Goal: Task Accomplishment & Management: Complete application form

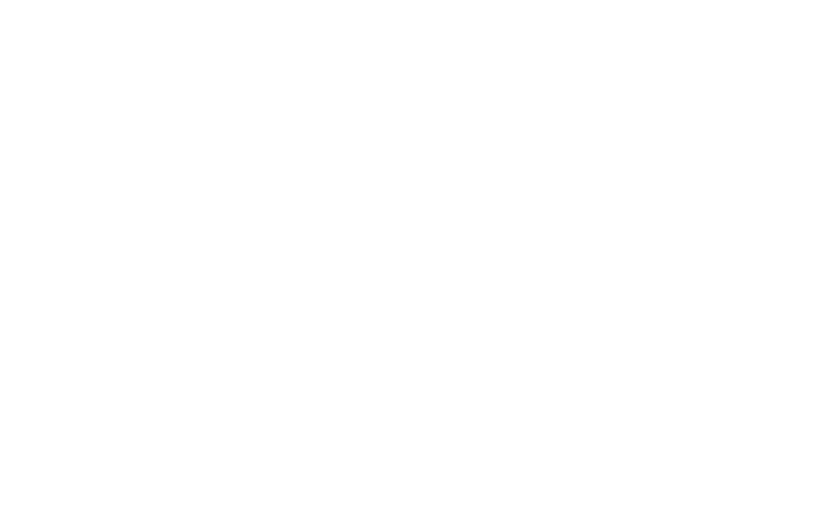
click at [313, 95] on agx-forms-root at bounding box center [420, 266] width 840 height 532
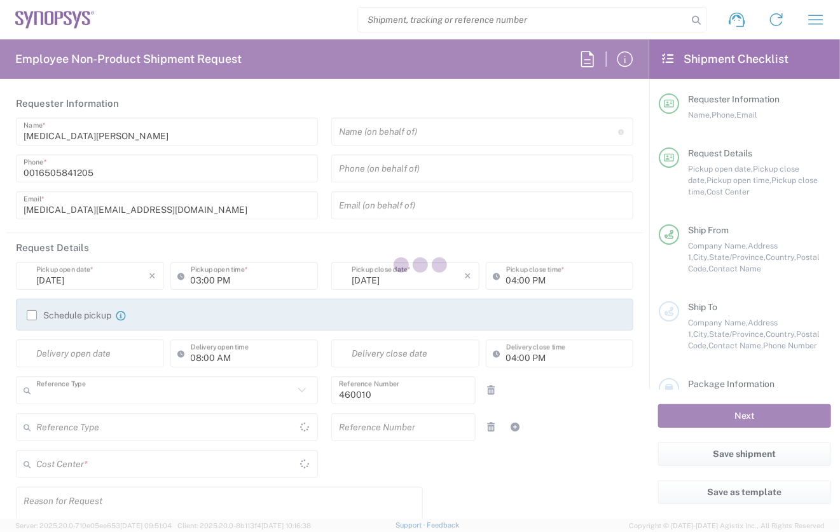
type input "Department"
type input "[US_STATE]"
type input "[GEOGRAPHIC_DATA]"
type input "Delivered at Place"
type input "US01, DG, ADM, CAE 460010"
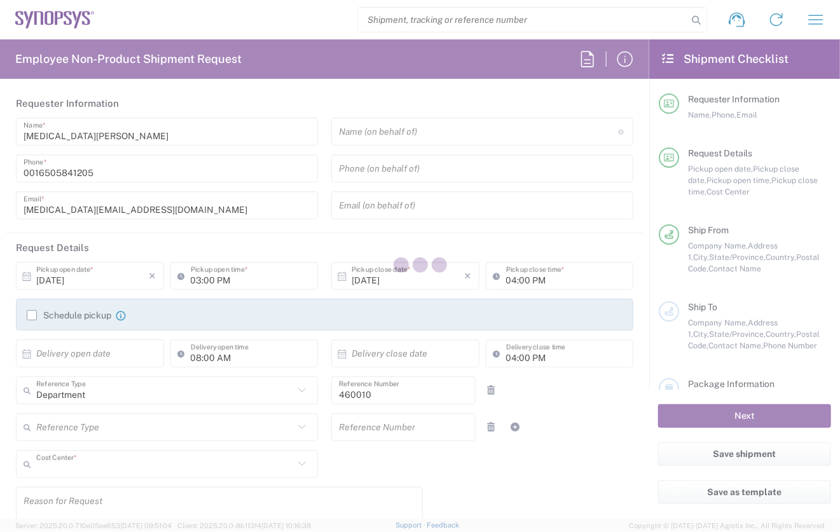
type input "[GEOGRAPHIC_DATA]"
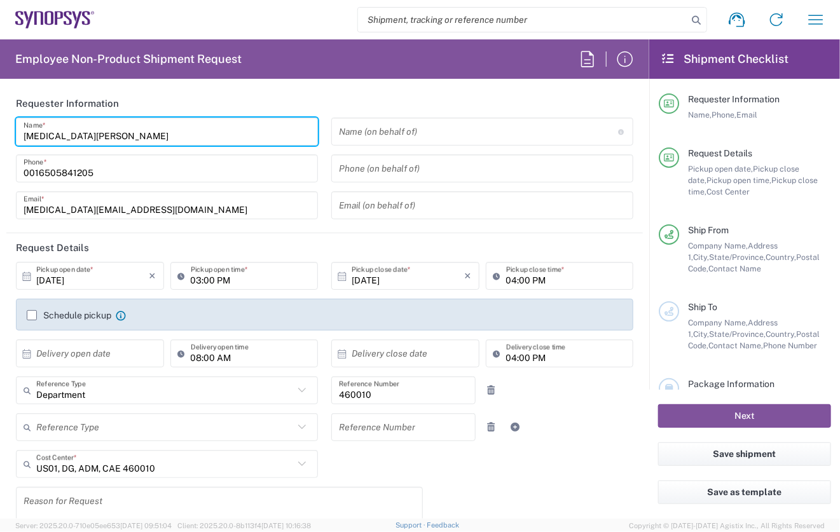
click at [98, 140] on input "[MEDICAL_DATA][PERSON_NAME]" at bounding box center [167, 132] width 287 height 22
type input "Headquarters USSV"
drag, startPoint x: 85, startPoint y: 137, endPoint x: 22, endPoint y: 137, distance: 62.9
click at [22, 137] on div "[MEDICAL_DATA][PERSON_NAME] Name *" at bounding box center [167, 132] width 302 height 28
type input "H"
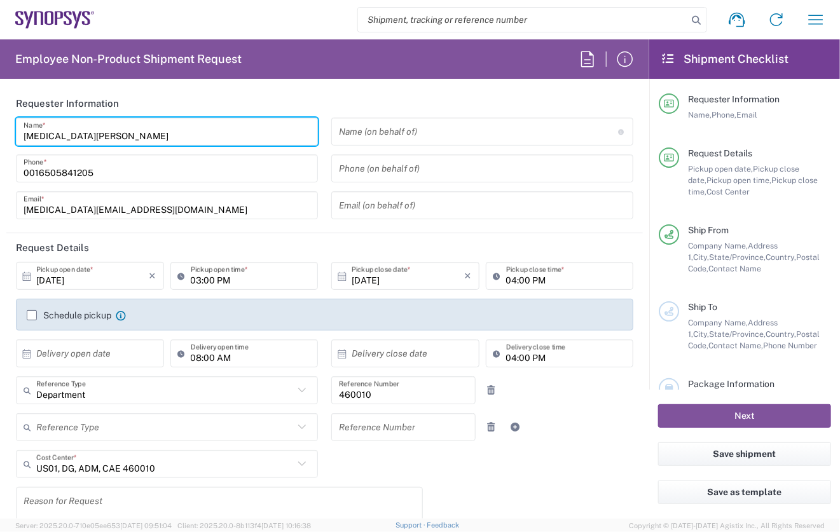
drag, startPoint x: 51, startPoint y: 141, endPoint x: 15, endPoint y: 137, distance: 37.1
click at [15, 137] on div "[MEDICAL_DATA][PERSON_NAME] Name * [PHONE_NUMBER] Phone * [PERSON_NAME][EMAIL_A…" at bounding box center [167, 173] width 315 height 111
type input "[PERSON_NAME]"
click at [380, 128] on input "text" at bounding box center [479, 132] width 280 height 22
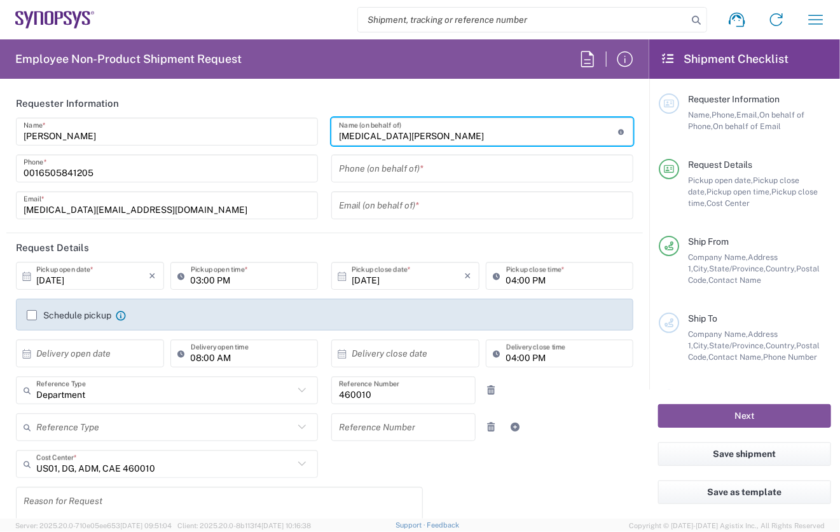
click at [405, 132] on input "[MEDICAL_DATA][PERSON_NAME]" at bounding box center [479, 132] width 280 height 22
type input "[MEDICAL_DATA][PERSON_NAME]"
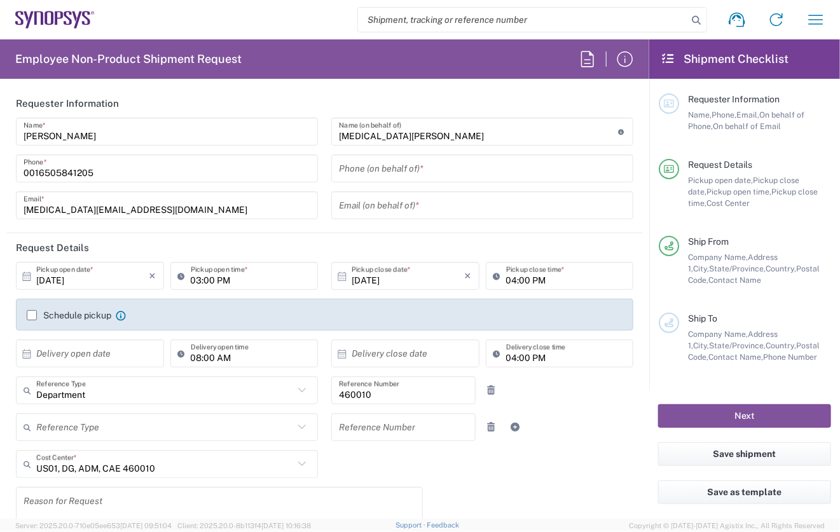
click at [632, 167] on main "[PERSON_NAME] Name * [PHONE_NUMBER] Phone * [PERSON_NAME][EMAIL_ADDRESS][DOMAIN…" at bounding box center [324, 173] width 636 height 111
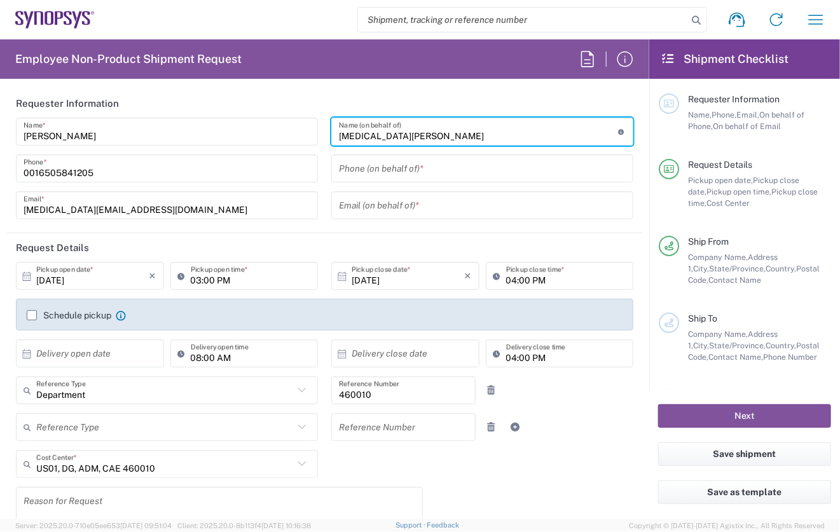
click at [395, 137] on input "[MEDICAL_DATA][PERSON_NAME]" at bounding box center [479, 132] width 280 height 22
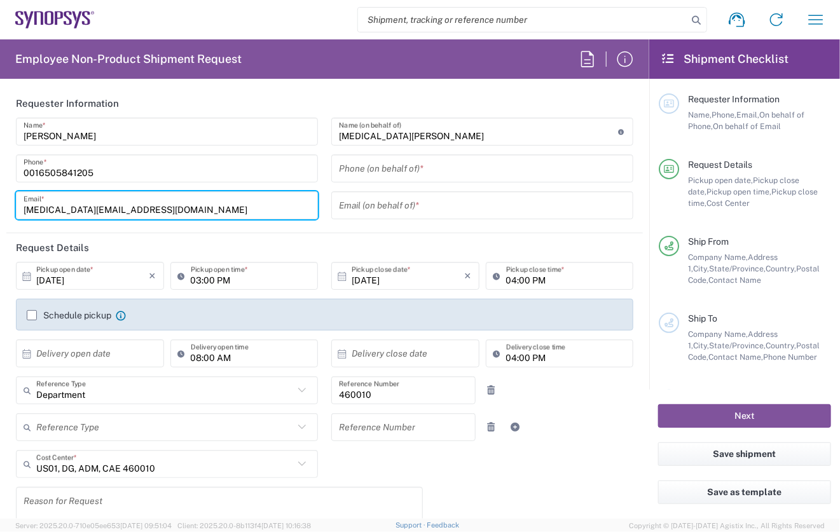
drag, startPoint x: 128, startPoint y: 210, endPoint x: 6, endPoint y: 213, distance: 122.1
click at [7, 213] on main "[PERSON_NAME] Name * [PHONE_NUMBER] Phone * [PERSON_NAME][EMAIL_ADDRESS][DOMAIN…" at bounding box center [324, 173] width 636 height 111
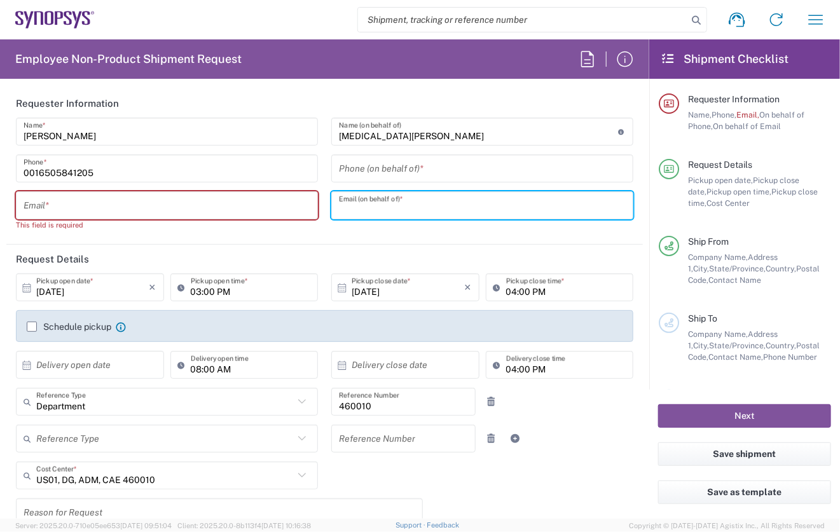
click at [411, 209] on input "text" at bounding box center [482, 205] width 287 height 22
paste input "[MEDICAL_DATA][EMAIL_ADDRESS][DOMAIN_NAME]"
type input "[MEDICAL_DATA][EMAIL_ADDRESS][DOMAIN_NAME]"
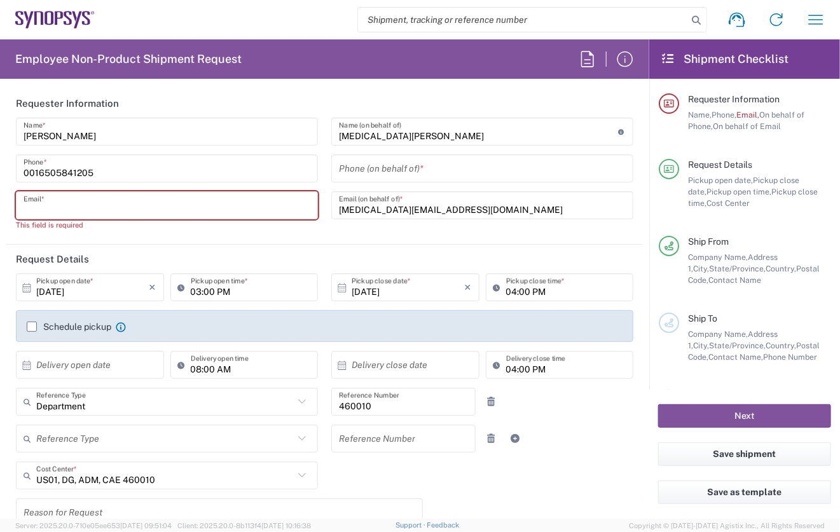
click at [53, 213] on input "text" at bounding box center [167, 205] width 287 height 22
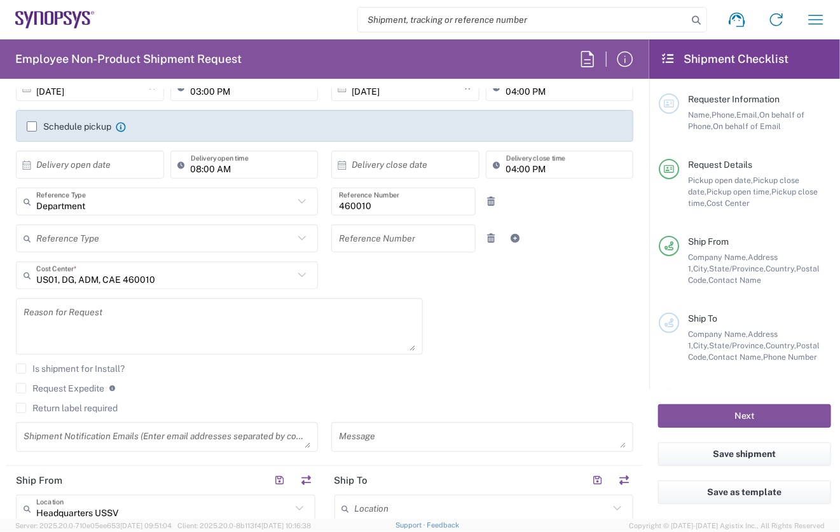
scroll to position [191, 0]
type input "[PERSON_NAME][EMAIL_ADDRESS][DOMAIN_NAME]"
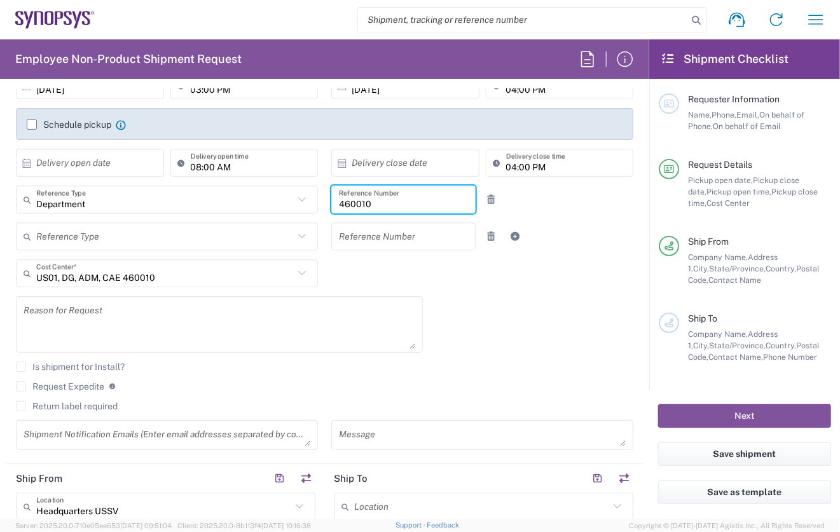
click at [364, 203] on input "460010" at bounding box center [403, 200] width 129 height 22
drag, startPoint x: 375, startPoint y: 203, endPoint x: 336, endPoint y: 204, distance: 39.4
click at [339, 204] on input "460010" at bounding box center [403, 200] width 129 height 22
type input "510517"
click at [474, 312] on div "[DATE] × Pickup open date * Cancel Apply 03:00 PM Pickup open time * [DATE] × P…" at bounding box center [325, 265] width 630 height 388
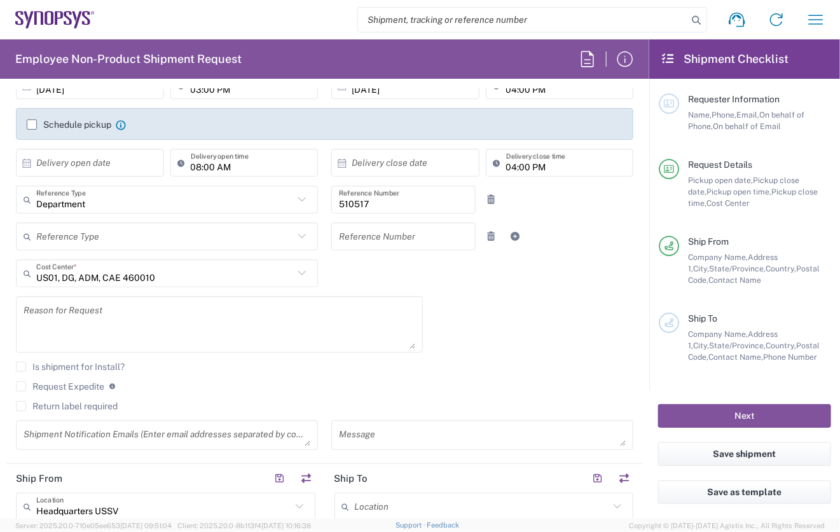
click at [467, 296] on div "[DATE] × Pickup open date * Cancel Apply 03:00 PM Pickup open time * [DATE] × P…" at bounding box center [325, 265] width 630 height 388
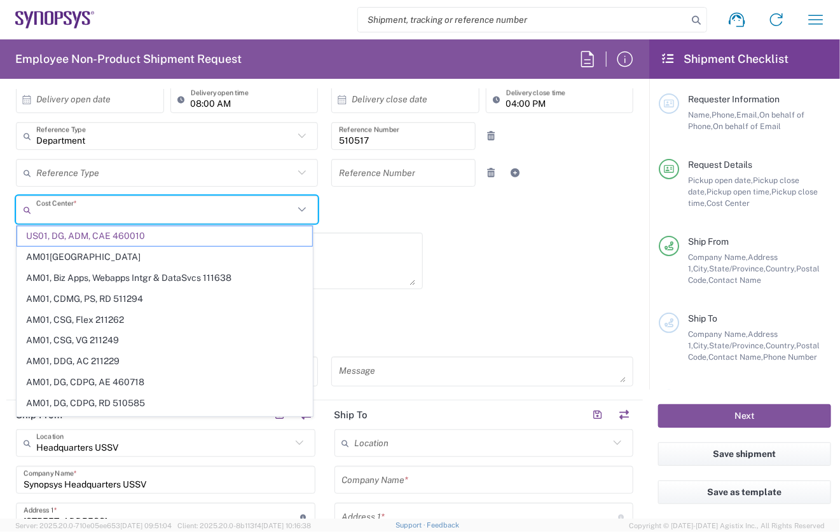
click at [212, 214] on input "text" at bounding box center [164, 210] width 257 height 22
type input "460010"
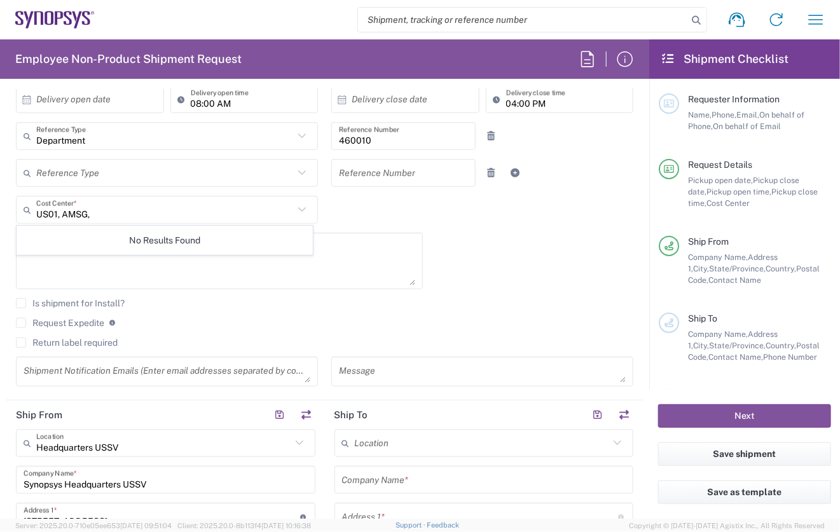
click at [301, 211] on icon at bounding box center [302, 209] width 17 height 17
click at [112, 212] on input "US01, AMSG," at bounding box center [164, 210] width 257 height 22
type input "US01, AMSG, Nanosim,"
click at [359, 239] on textarea at bounding box center [220, 260] width 392 height 49
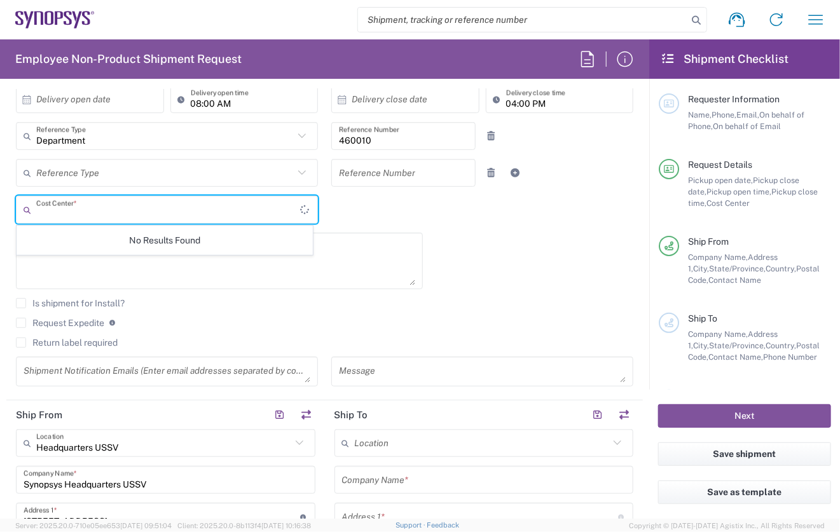
click at [195, 201] on input "text" at bounding box center [168, 210] width 264 height 22
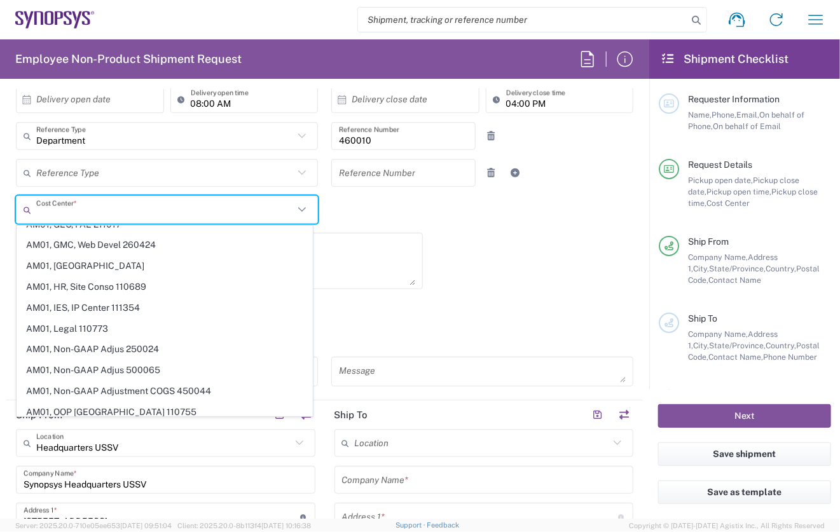
scroll to position [854, 0]
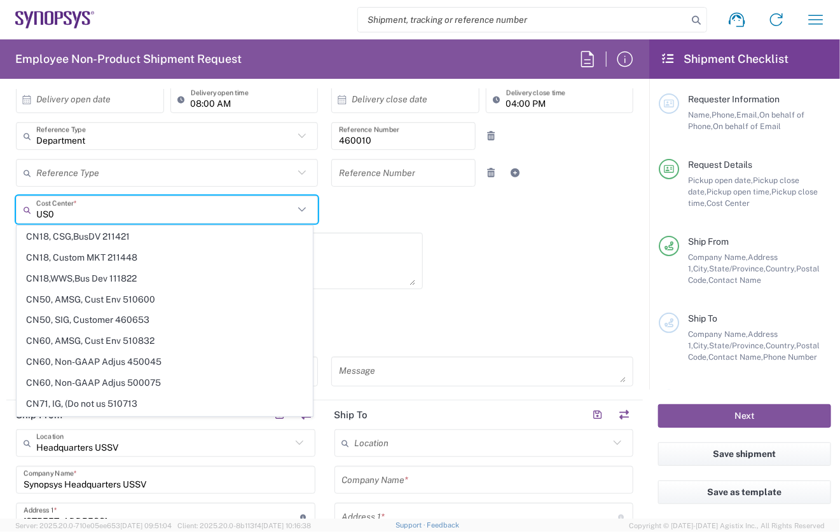
type input "US01"
drag, startPoint x: 56, startPoint y: 212, endPoint x: 36, endPoint y: 215, distance: 20.5
click at [36, 215] on div "US01 Cost Center *" at bounding box center [167, 210] width 302 height 28
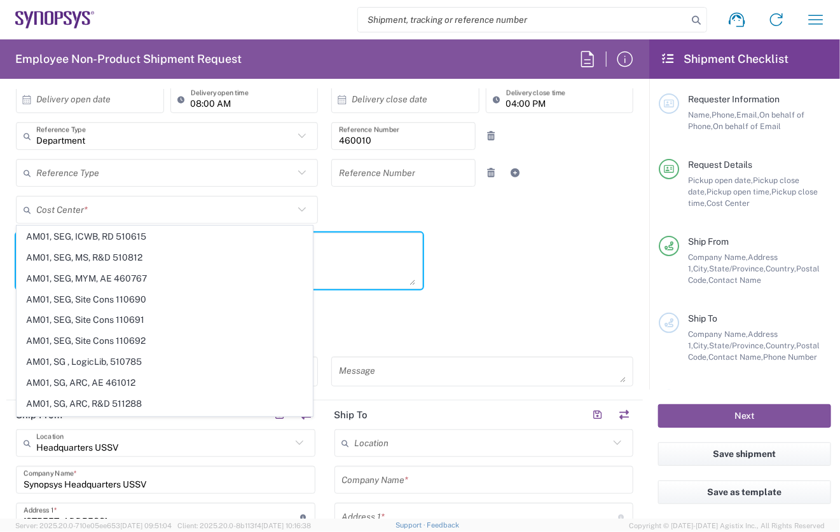
click at [376, 257] on textarea at bounding box center [220, 260] width 392 height 49
type input "US01, DG, ADM, CAE 460010"
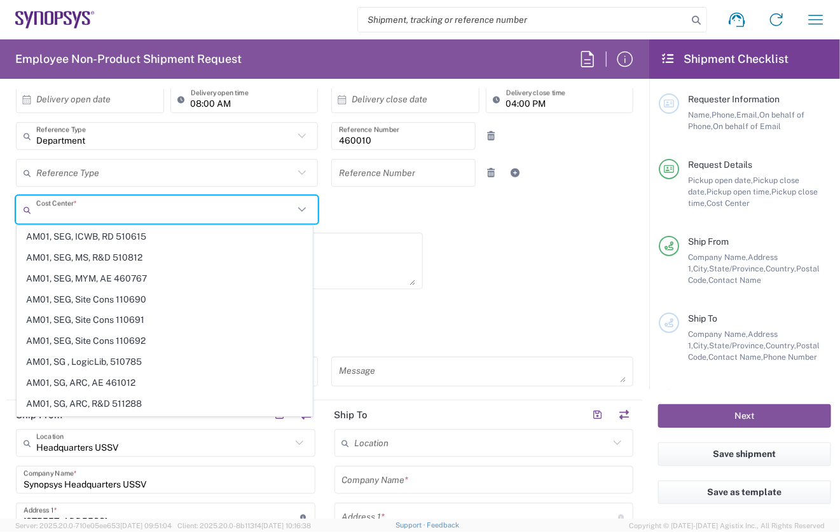
scroll to position [0, 0]
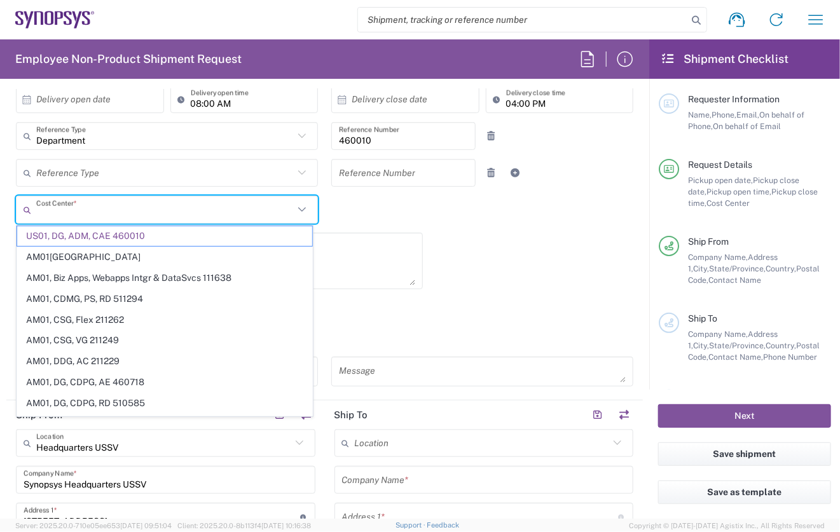
click at [47, 211] on input "text" at bounding box center [164, 210] width 257 height 22
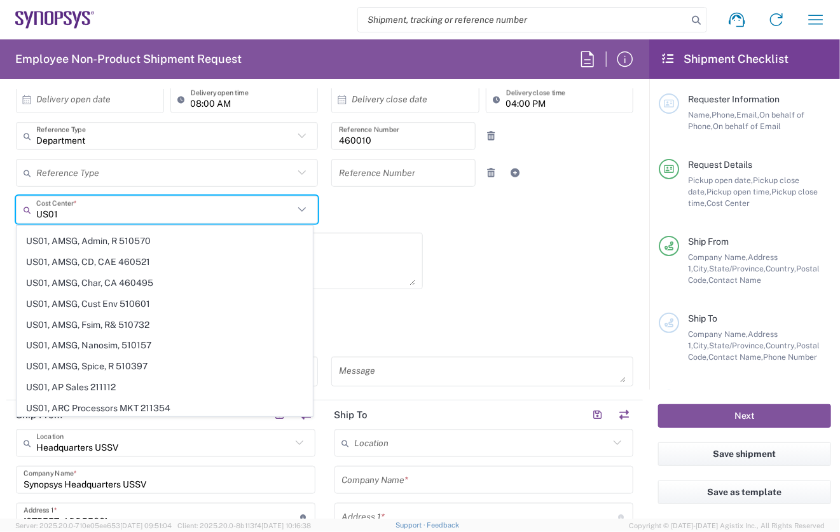
scroll to position [519, 0]
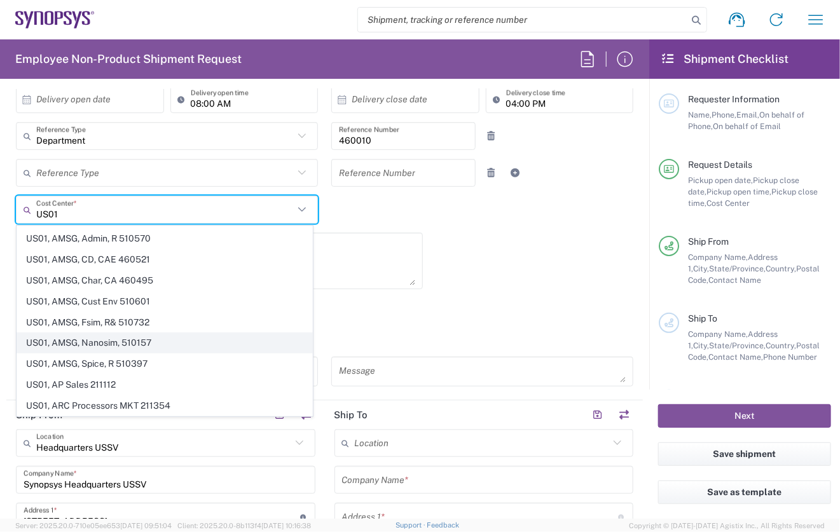
type input "US01"
click at [107, 334] on span "US01, AMSG, Nanosim, 510157" at bounding box center [164, 343] width 295 height 20
type input "510157"
type input "US01, AMSG, Nanosim, 510157"
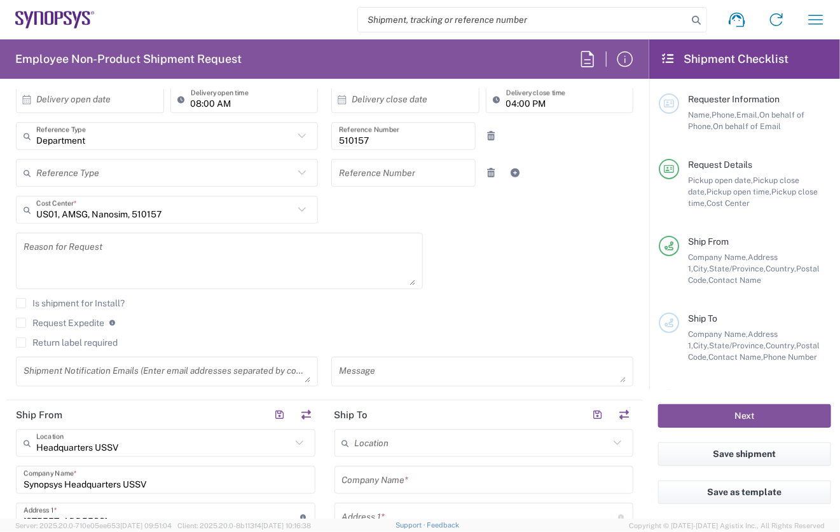
click at [180, 257] on textarea at bounding box center [220, 260] width 392 height 49
click at [484, 264] on div "[DATE] × Pickup open date * Cancel Apply 03:00 PM Pickup open time * [DATE] × P…" at bounding box center [325, 202] width 630 height 388
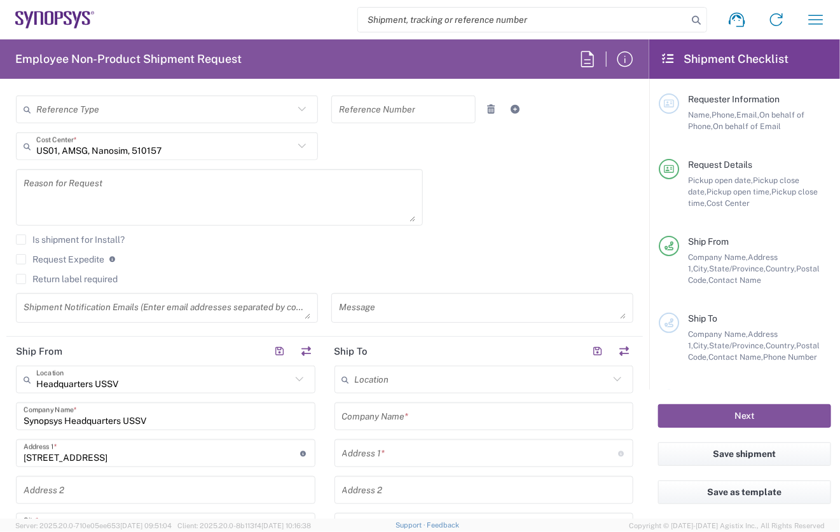
click at [20, 279] on label "Return label required" at bounding box center [67, 279] width 102 height 10
click at [21, 279] on input "Return label required" at bounding box center [21, 279] width 0 height 0
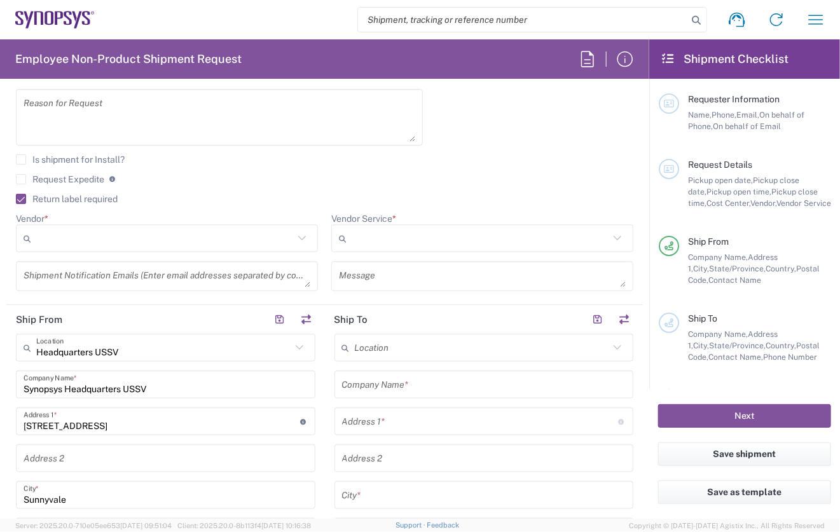
scroll to position [416, 0]
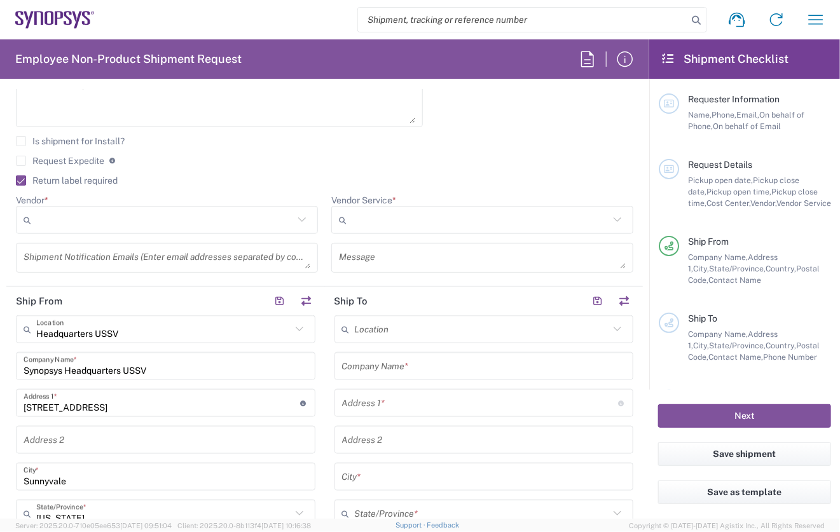
click at [553, 125] on div "[DATE] × Pickup open date * Cancel Apply 03:00 PM Pickup open time * [DATE] × P…" at bounding box center [325, 64] width 630 height 436
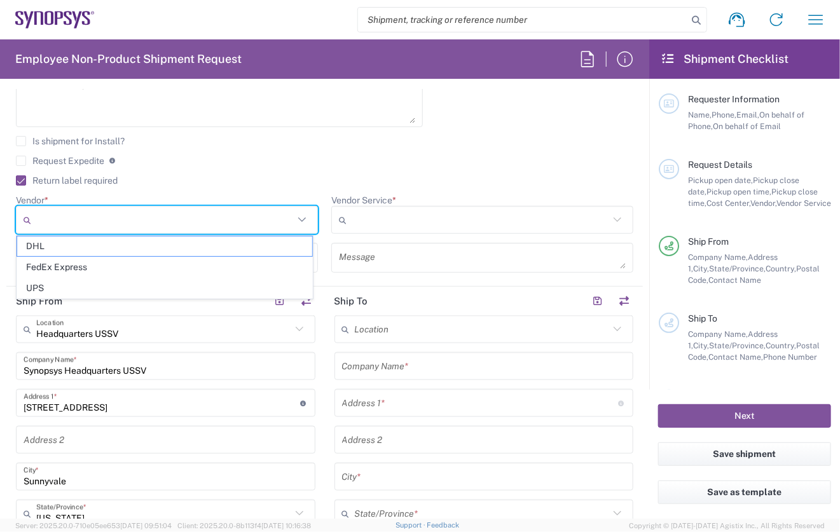
click at [71, 216] on input "Vendor *" at bounding box center [164, 220] width 257 height 20
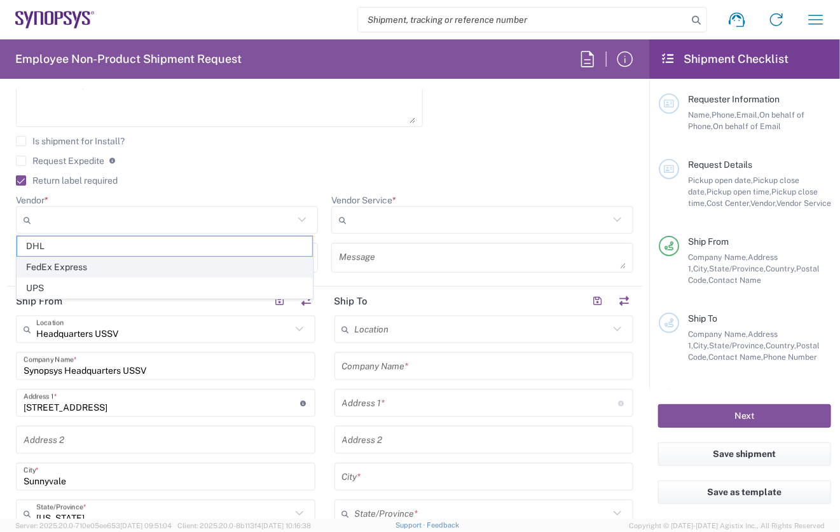
click at [53, 267] on span "FedEx Express" at bounding box center [164, 267] width 295 height 20
type input "FedEx Express"
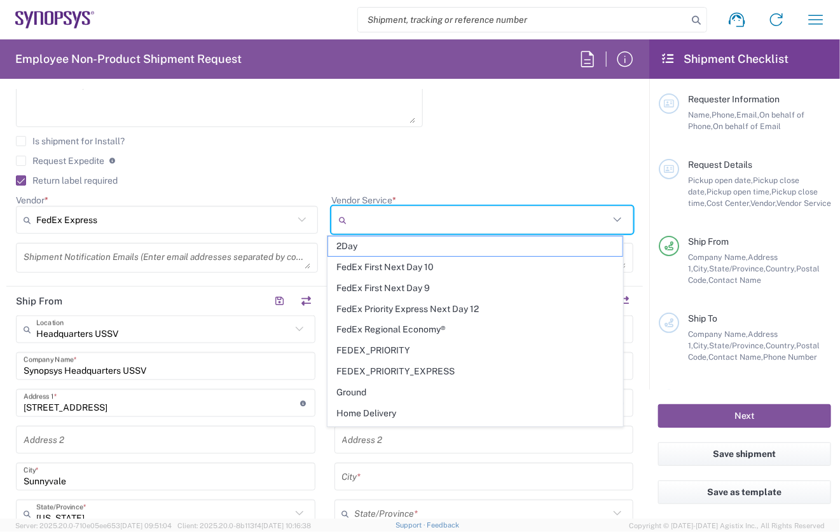
click at [351, 218] on input "Vendor Service *" at bounding box center [479, 220] width 257 height 20
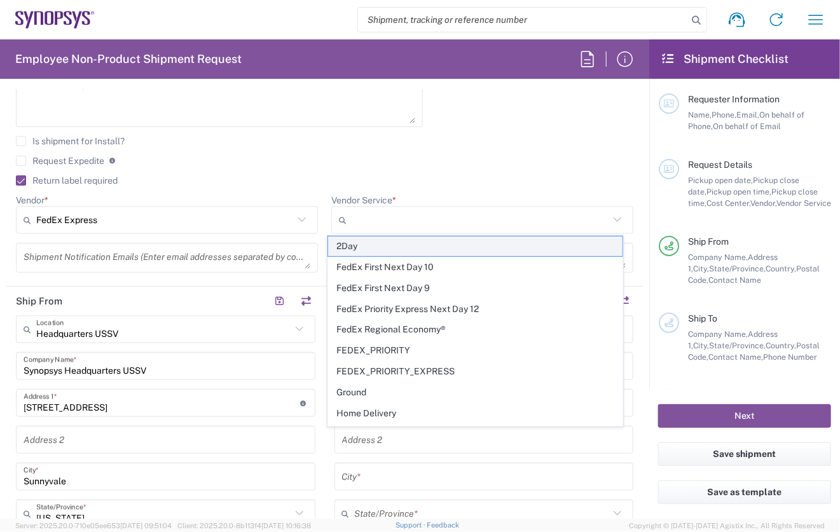
click at [346, 247] on span "2Day" at bounding box center [475, 246] width 295 height 20
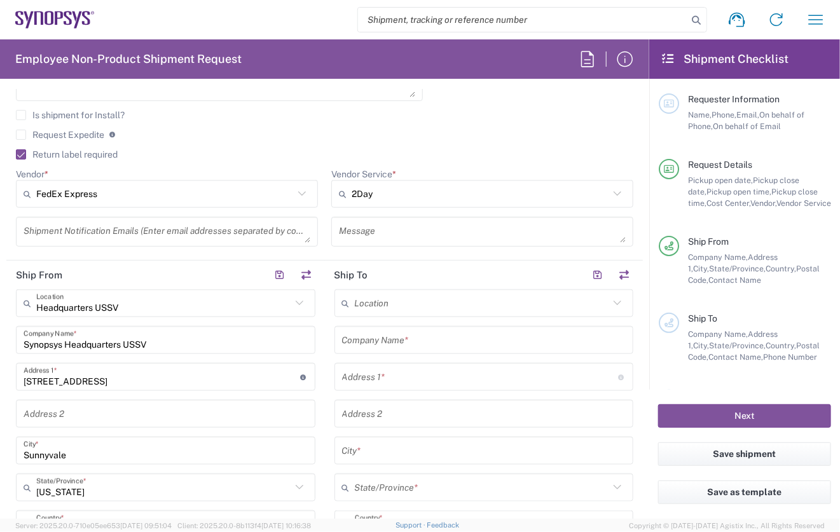
scroll to position [445, 0]
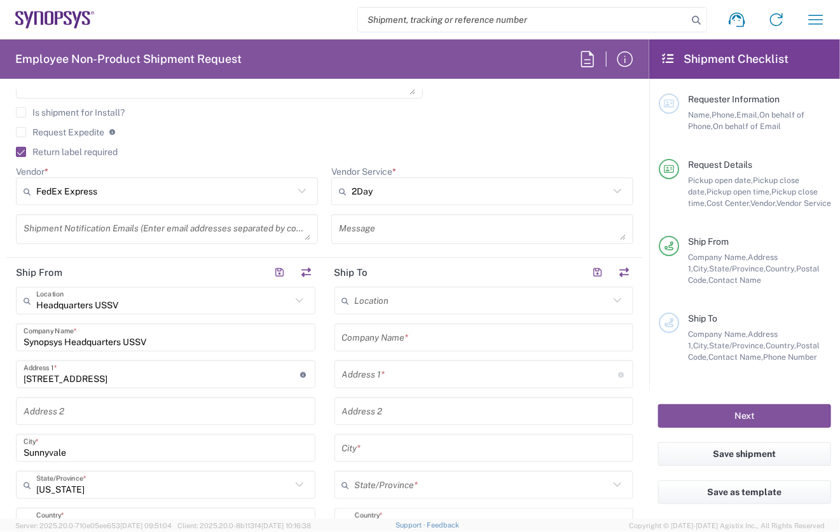
click at [613, 189] on icon at bounding box center [617, 191] width 8 height 4
type input "2Day"
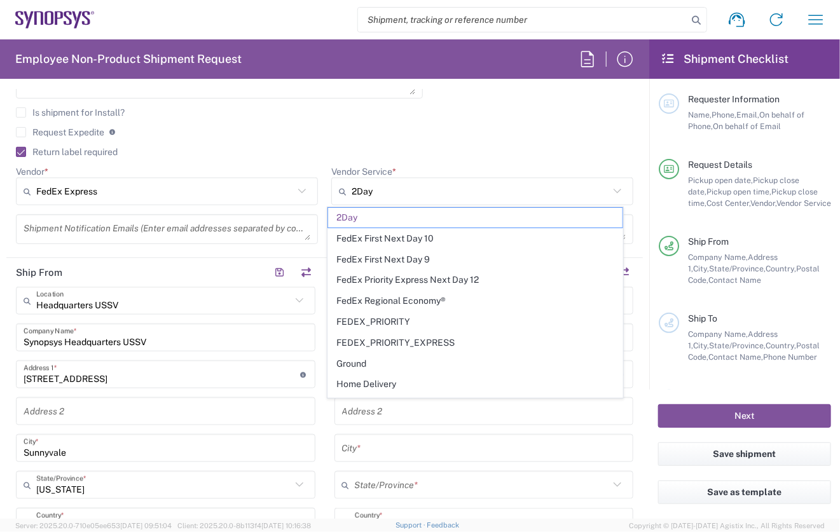
click at [634, 186] on form "Requester Information [PERSON_NAME] Name * [PHONE_NUMBER] Phone * [PERSON_NAME]…" at bounding box center [324, 304] width 649 height 430
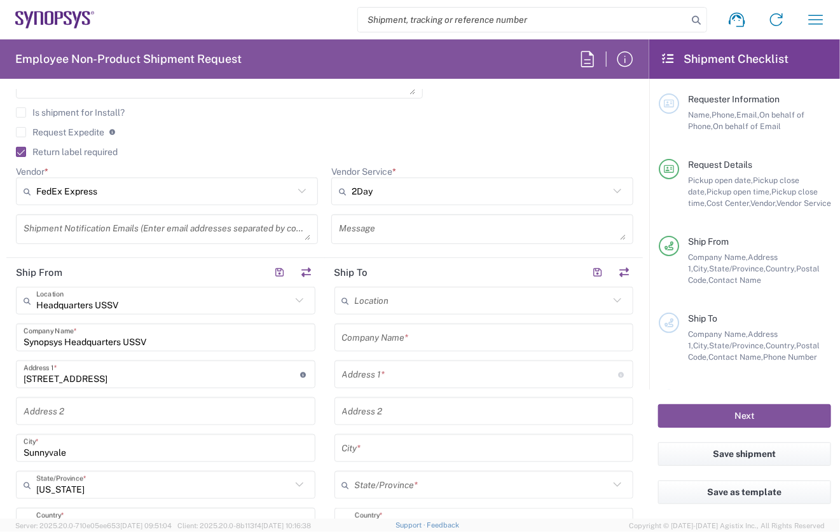
click at [609, 191] on icon at bounding box center [617, 191] width 17 height 17
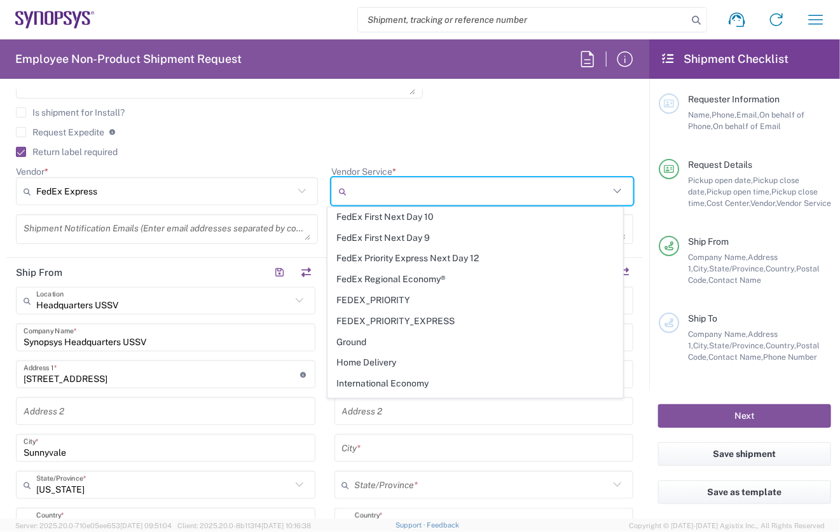
scroll to position [0, 0]
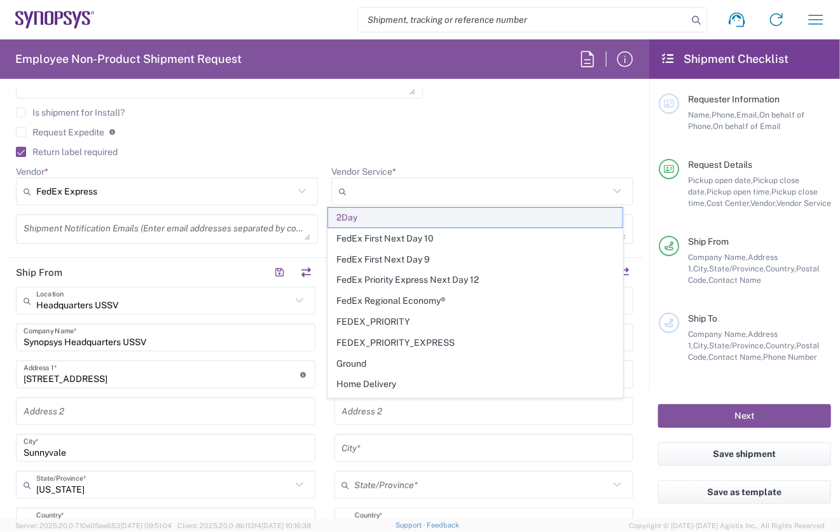
click at [346, 217] on span "2Day" at bounding box center [475, 218] width 295 height 20
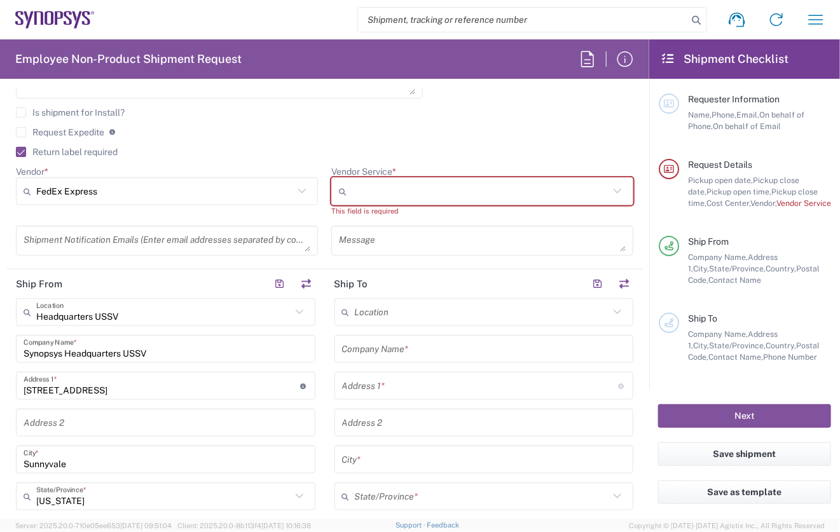
click at [351, 189] on input "Vendor Service *" at bounding box center [479, 191] width 257 height 20
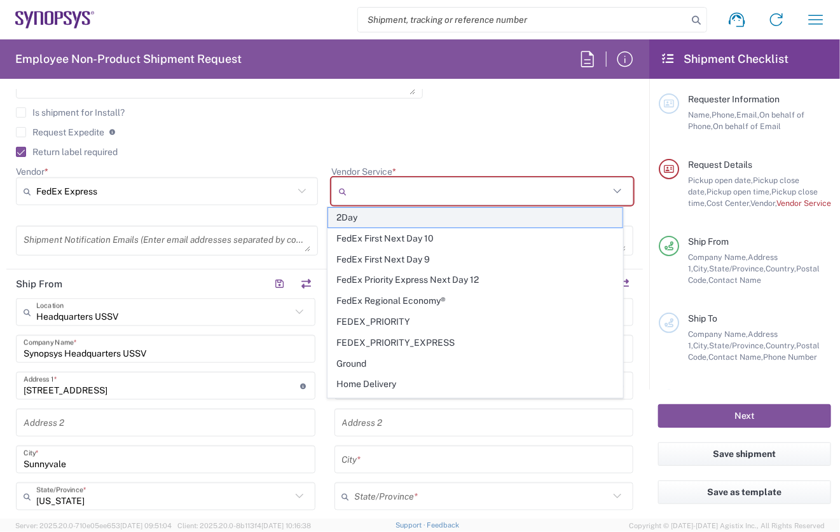
click at [349, 221] on span "2Day" at bounding box center [475, 218] width 295 height 20
type input "2Day"
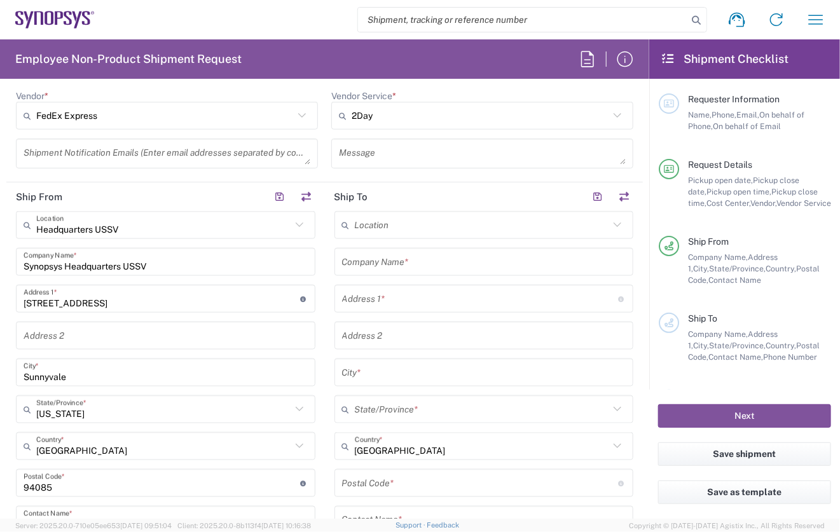
scroll to position [528, 0]
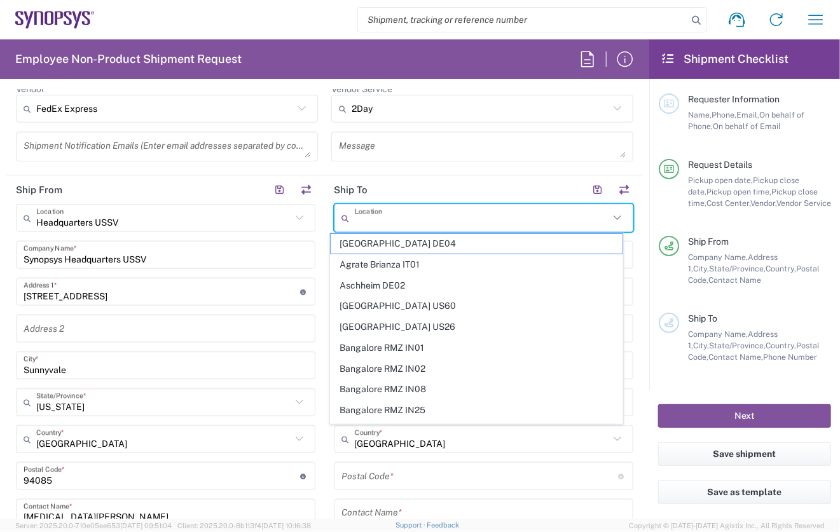
click at [405, 216] on input "text" at bounding box center [482, 218] width 255 height 22
click at [637, 234] on form "Requester Information [PERSON_NAME] Name * [PHONE_NUMBER] Phone * [PERSON_NAME]…" at bounding box center [324, 304] width 649 height 430
click at [356, 213] on input "text" at bounding box center [482, 218] width 255 height 22
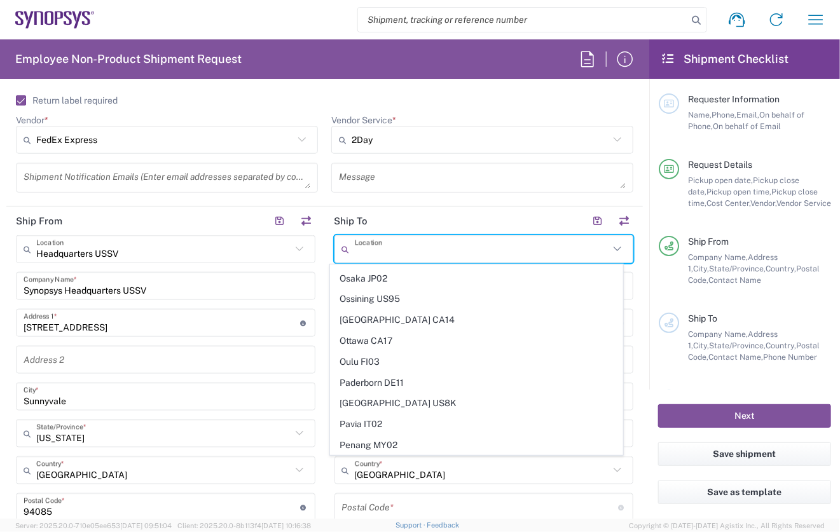
scroll to position [2093, 0]
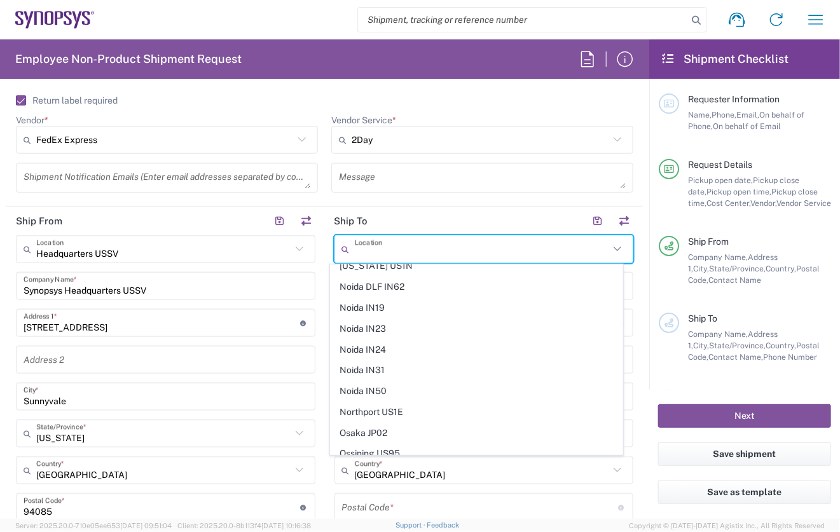
click at [355, 249] on input "text" at bounding box center [482, 249] width 255 height 22
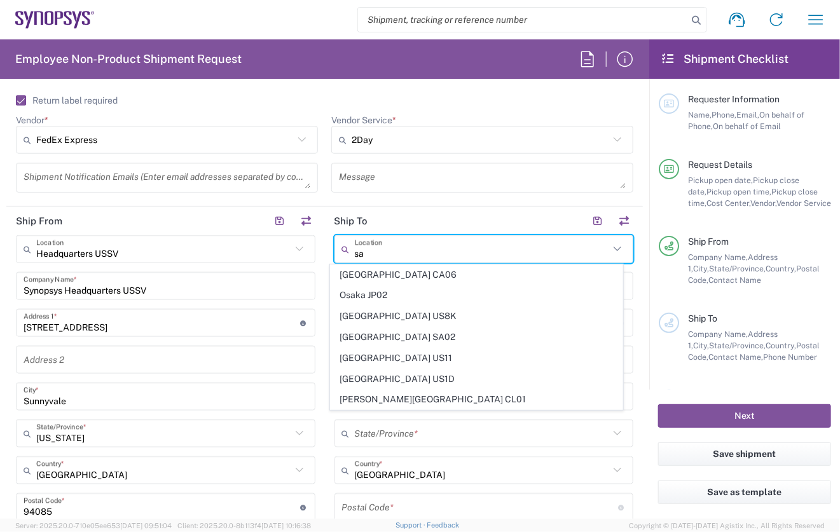
scroll to position [0, 0]
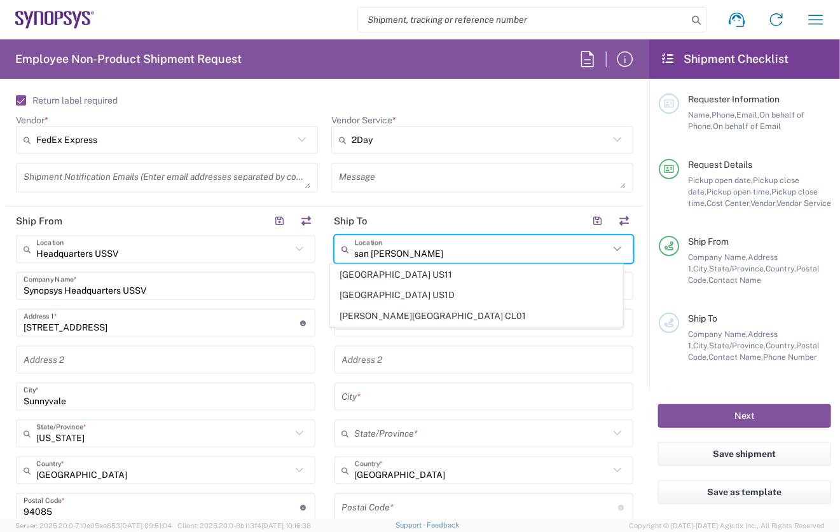
type input "san [PERSON_NAME]"
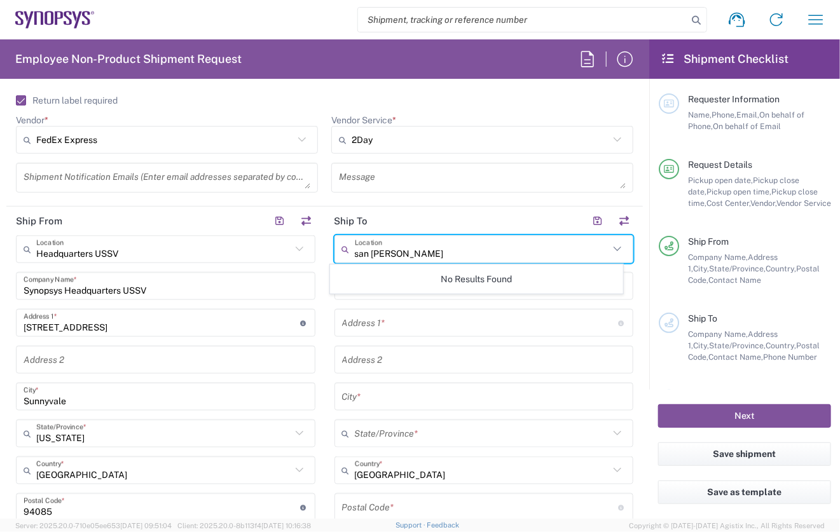
drag, startPoint x: 397, startPoint y: 252, endPoint x: 349, endPoint y: 250, distance: 47.7
click at [355, 250] on input "san [PERSON_NAME]" at bounding box center [482, 249] width 255 height 22
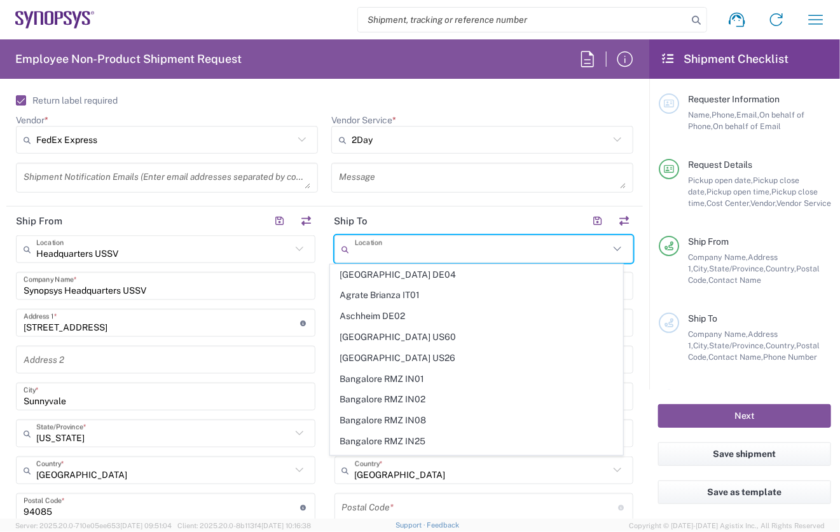
click at [634, 254] on form "Requester Information [PERSON_NAME] Name * [PHONE_NUMBER] Phone * [PERSON_NAME]…" at bounding box center [324, 304] width 649 height 430
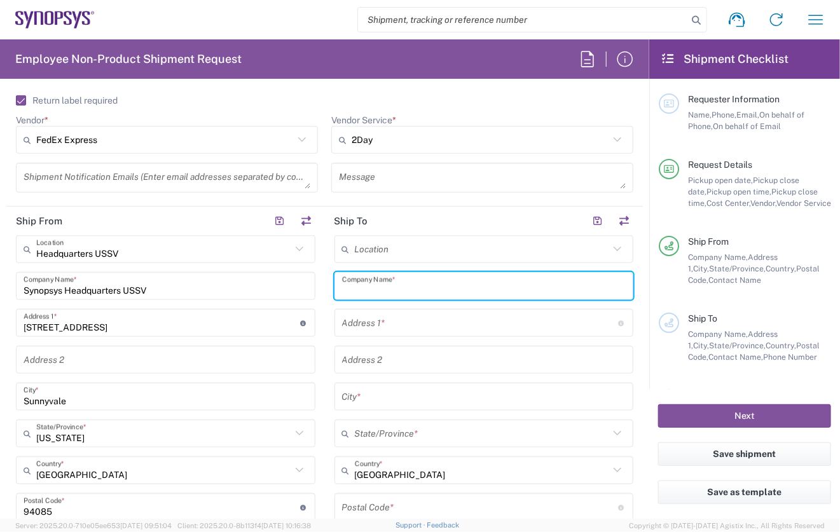
click at [357, 281] on input "text" at bounding box center [484, 286] width 284 height 22
click at [398, 286] on input "Peninsula Visa Services" at bounding box center [484, 286] width 284 height 22
type input "Peninsula Visa & Passport Services"
click at [363, 320] on input "text" at bounding box center [480, 323] width 276 height 22
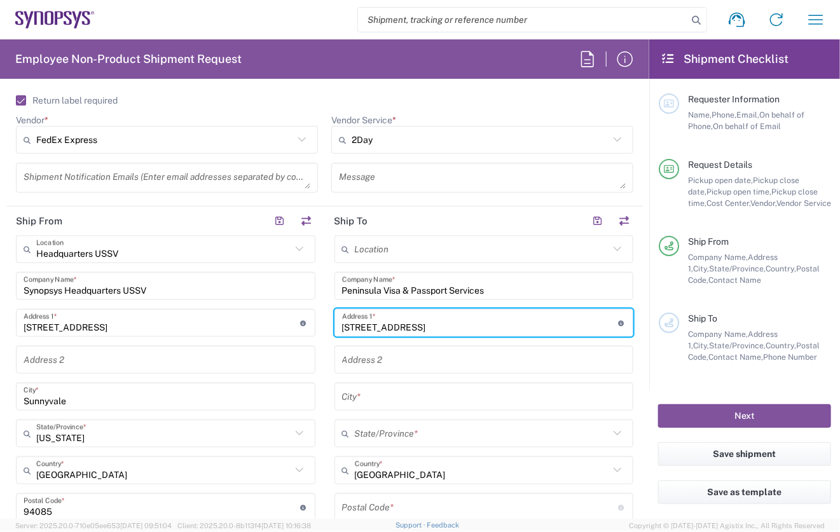
type input "[STREET_ADDRESS]"
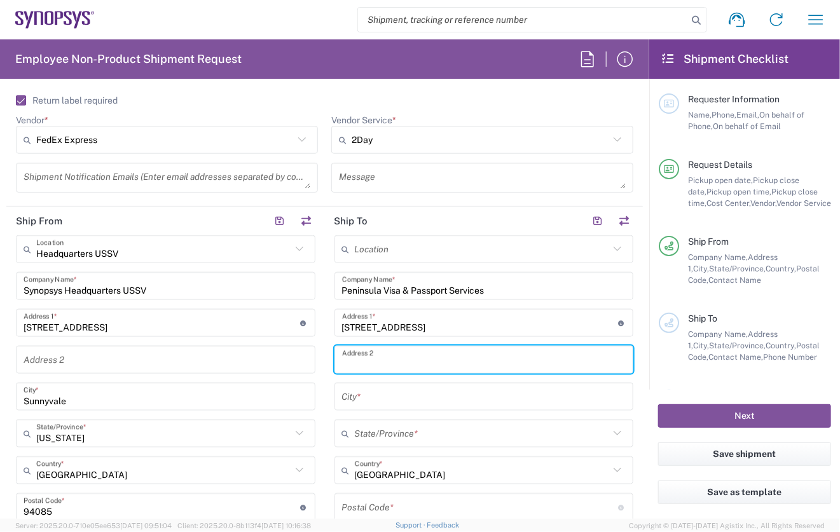
click at [351, 358] on input "text" at bounding box center [484, 360] width 284 height 22
type input "Suite 100"
click at [387, 392] on input "text" at bounding box center [484, 397] width 284 height 22
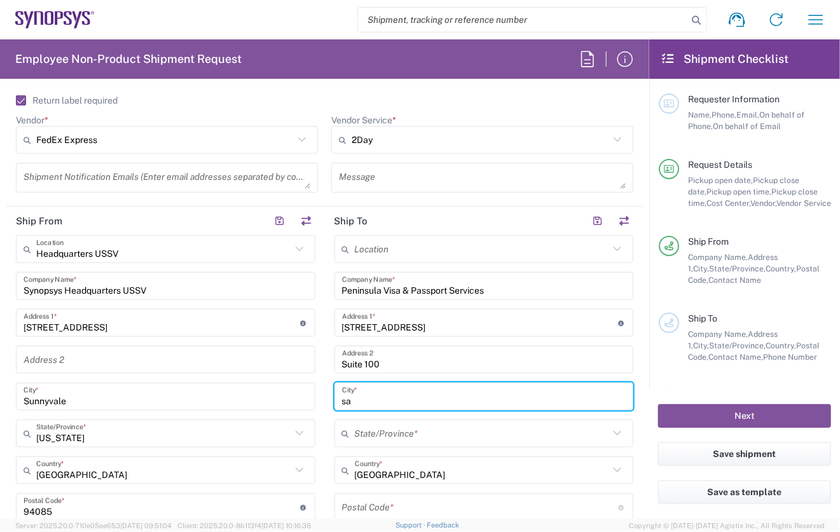
type input "s"
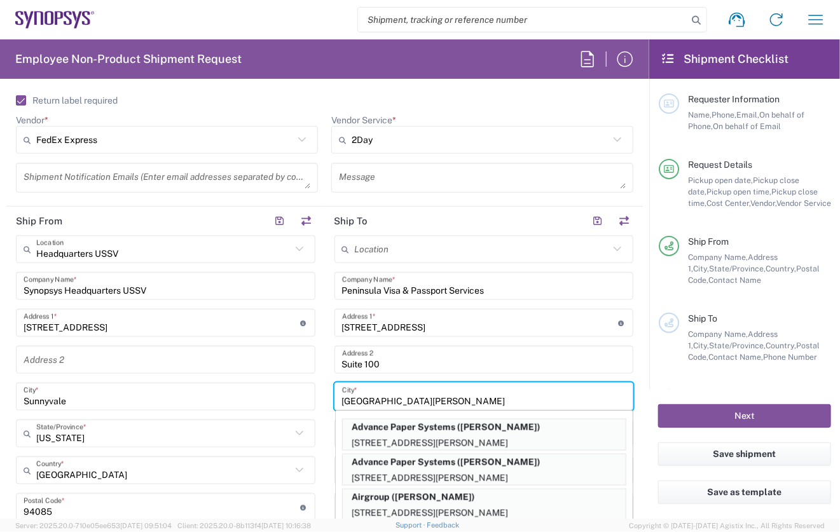
type input "[GEOGRAPHIC_DATA][PERSON_NAME]"
click at [632, 377] on main "Location [GEOGRAPHIC_DATA] DE04 Agrate Brianza IT01 [GEOGRAPHIC_DATA] DE02 [GEO…" at bounding box center [484, 502] width 318 height 534
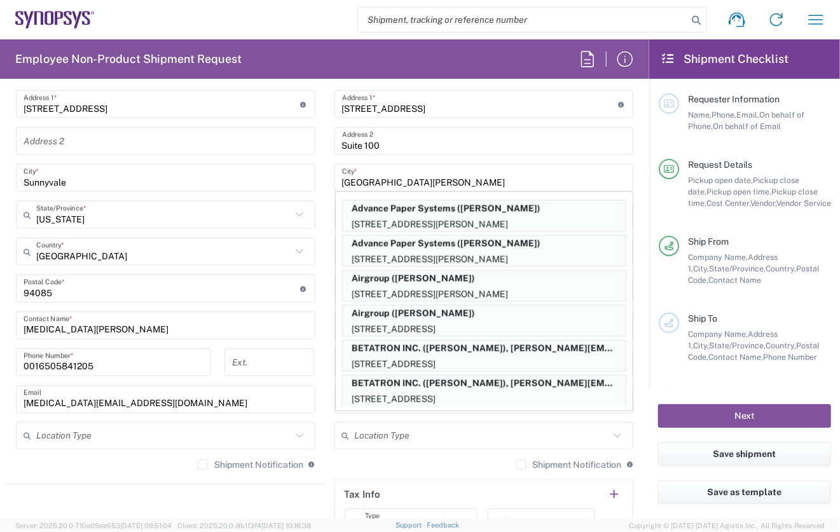
scroll to position [728, 0]
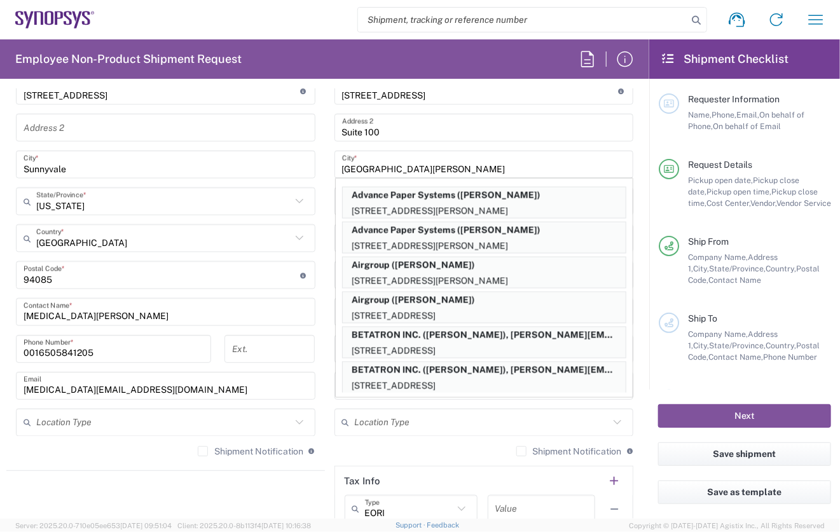
click at [318, 400] on main "Headquarters USSV Location Headquarters [GEOGRAPHIC_DATA] Agrate Brianza IT01 […" at bounding box center [165, 234] width 318 height 463
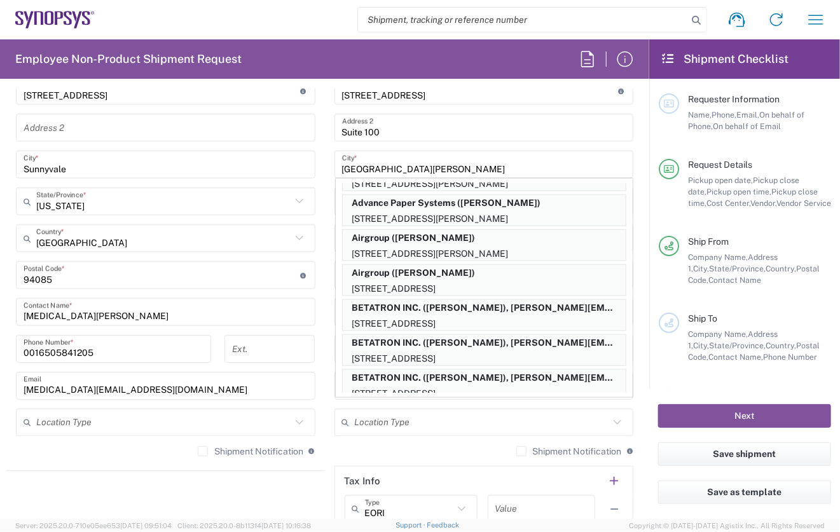
scroll to position [0, 0]
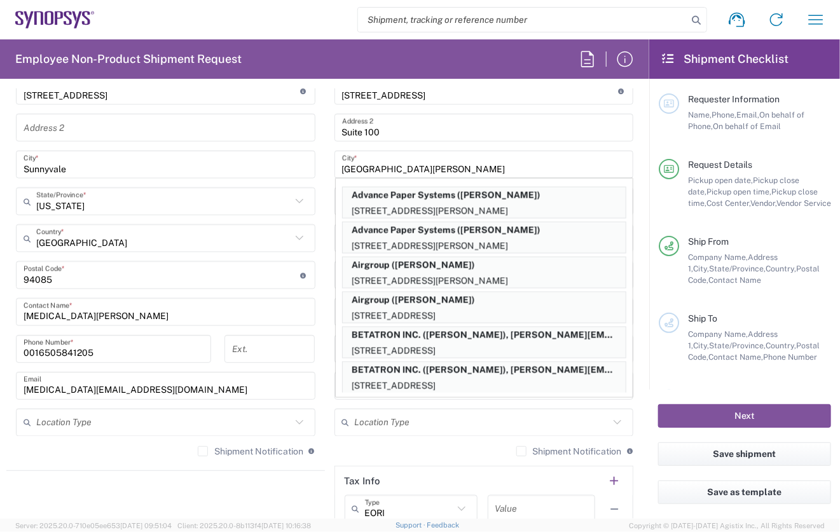
click at [317, 191] on main "Headquarters USSV Location Headquarters [GEOGRAPHIC_DATA] Agrate Brianza IT01 […" at bounding box center [165, 234] width 318 height 463
click at [325, 210] on main "Location [GEOGRAPHIC_DATA] DE04 Agrate Brianza IT01 [GEOGRAPHIC_DATA] DE02 [GEO…" at bounding box center [484, 270] width 318 height 534
click at [336, 315] on div "Airgroup ([PERSON_NAME]) [STREET_ADDRESS][PERSON_NAME]" at bounding box center [484, 308] width 297 height 32
type input "Airgroup"
type input "[STREET_ADDRESS]"
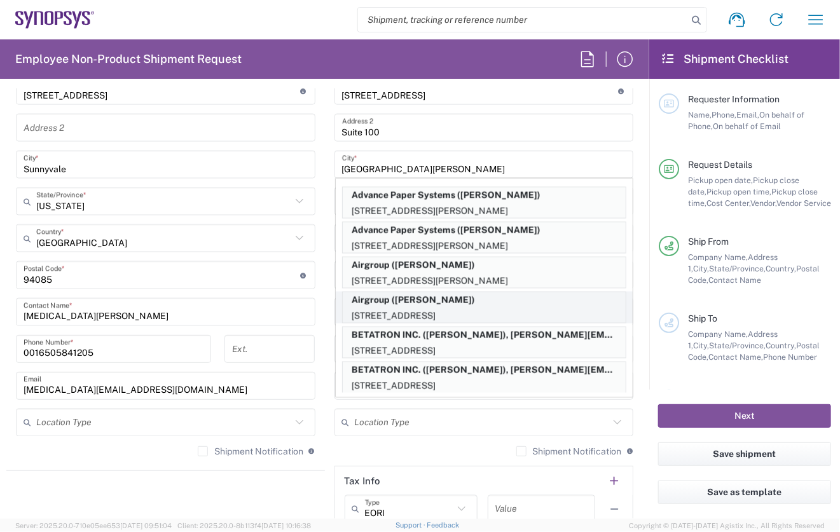
type input "[US_STATE]"
type input "95131"
type input "[PERSON_NAME]"
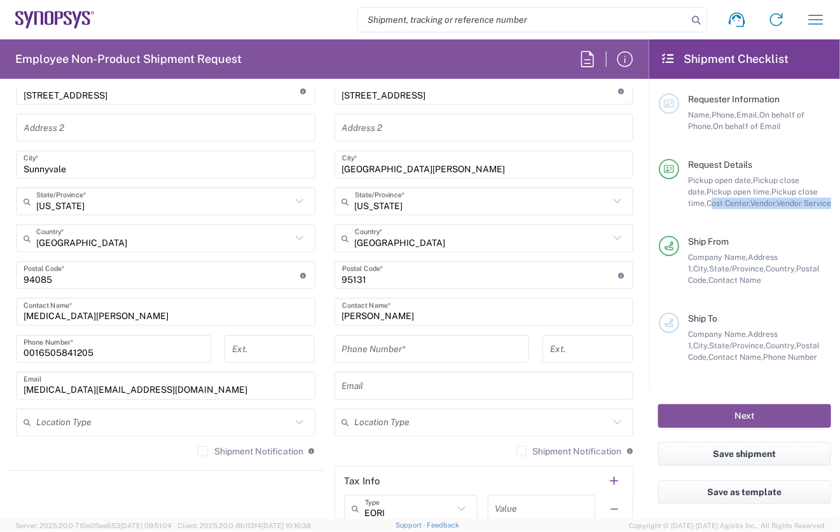
drag, startPoint x: 649, startPoint y: 280, endPoint x: 655, endPoint y: 216, distance: 63.8
click at [655, 216] on main "Requester Information Name, Phone, Email, On behalf of Phone, On behalf of Emai…" at bounding box center [744, 234] width 191 height 311
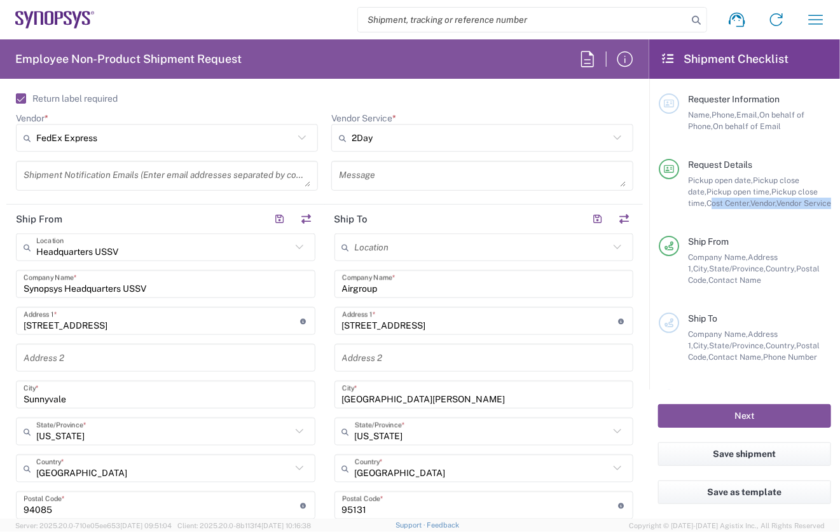
scroll to position [473, 0]
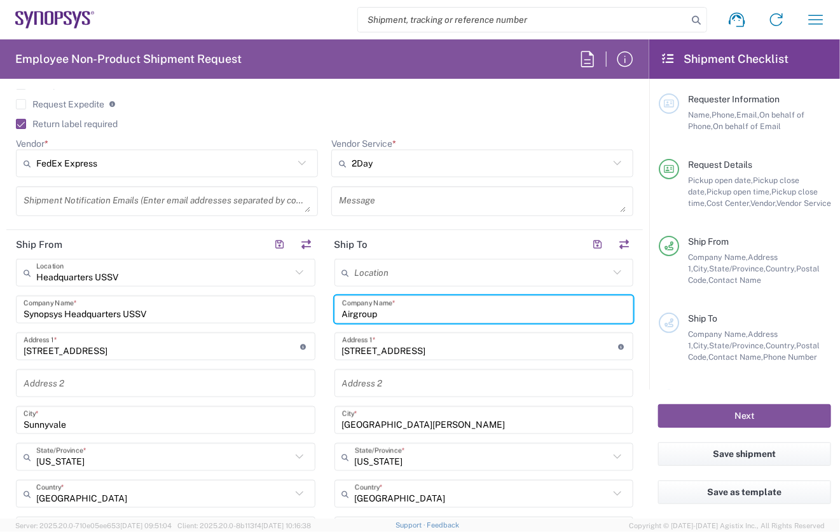
drag, startPoint x: 381, startPoint y: 313, endPoint x: 324, endPoint y: 314, distance: 56.6
click at [327, 313] on main "Location [GEOGRAPHIC_DATA] DE04 Agrate Brianza IT01 [GEOGRAPHIC_DATA] DE02 [GEO…" at bounding box center [484, 526] width 318 height 534
type input "Peninsula Visa & Passport Services"
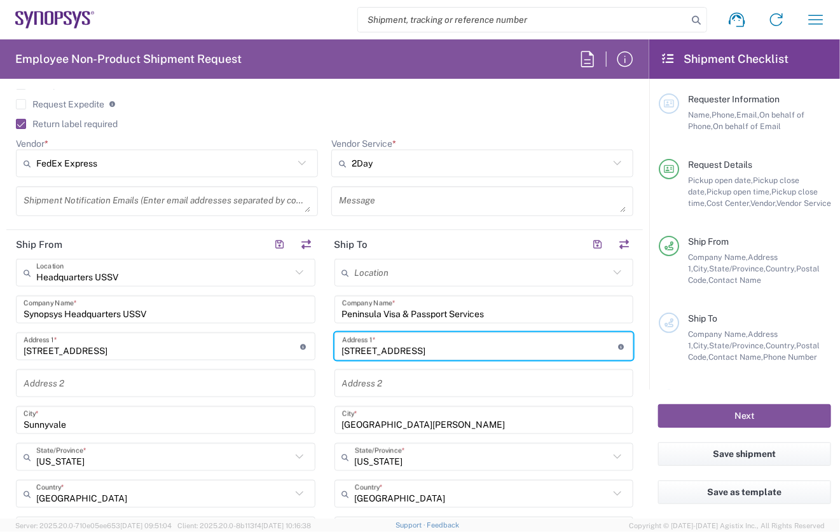
drag, startPoint x: 428, startPoint y: 346, endPoint x: 324, endPoint y: 348, distance: 104.3
click at [329, 348] on main "Location [GEOGRAPHIC_DATA] DE04 Agrate Brianza IT01 [GEOGRAPHIC_DATA] DE02 [GEO…" at bounding box center [484, 526] width 318 height 534
type input "[STREET_ADDRESS]"
click at [345, 378] on input "text" at bounding box center [484, 383] width 284 height 22
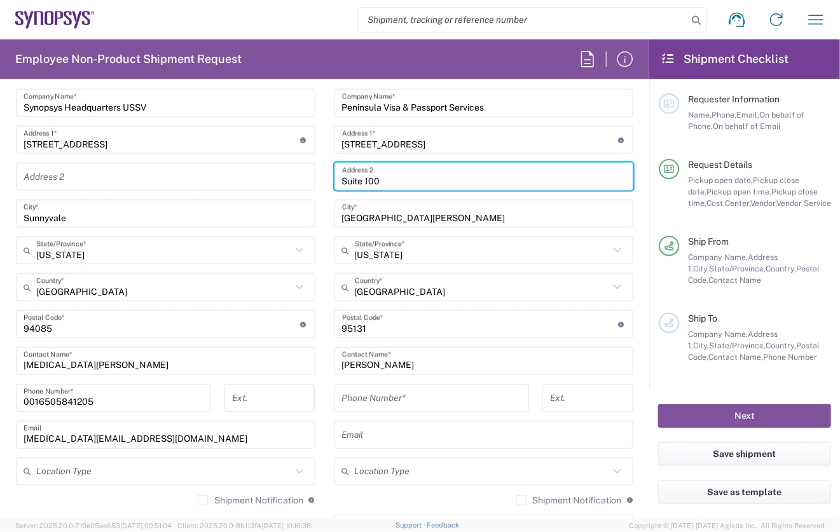
scroll to position [657, 0]
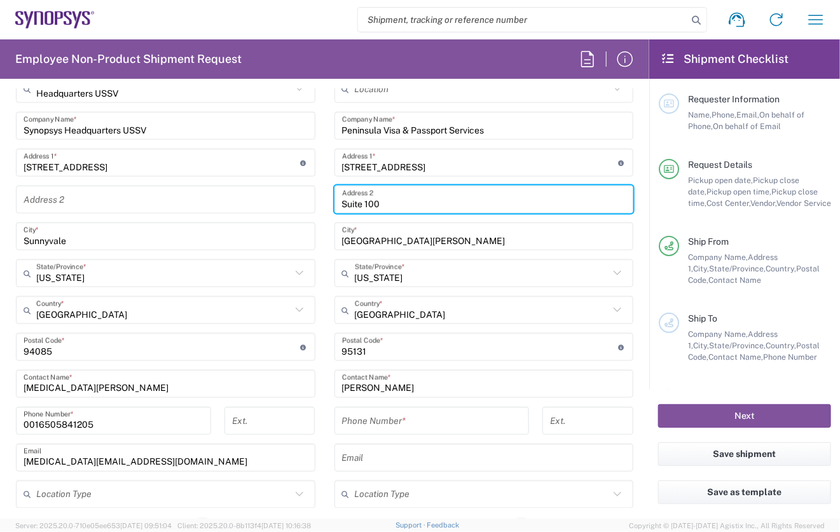
type input "Suite 100"
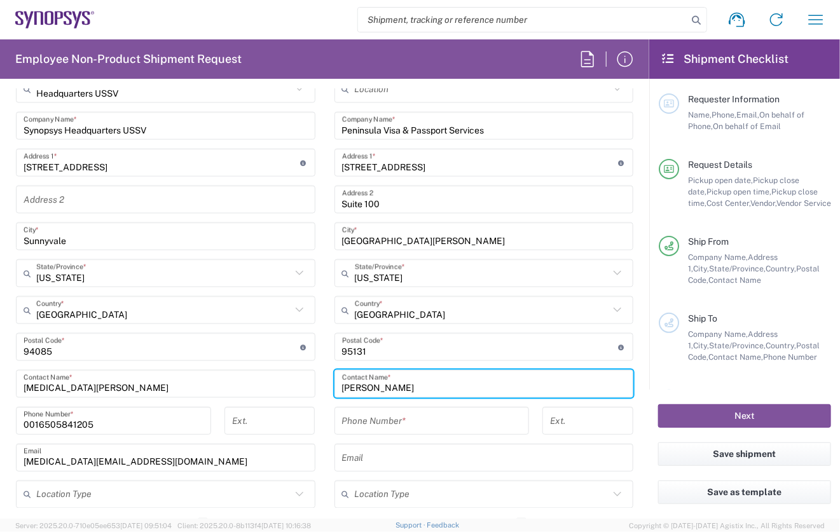
drag, startPoint x: 418, startPoint y: 391, endPoint x: 331, endPoint y: 392, distance: 87.1
click at [334, 392] on div "[PERSON_NAME] Contact Name *" at bounding box center [483, 384] width 299 height 28
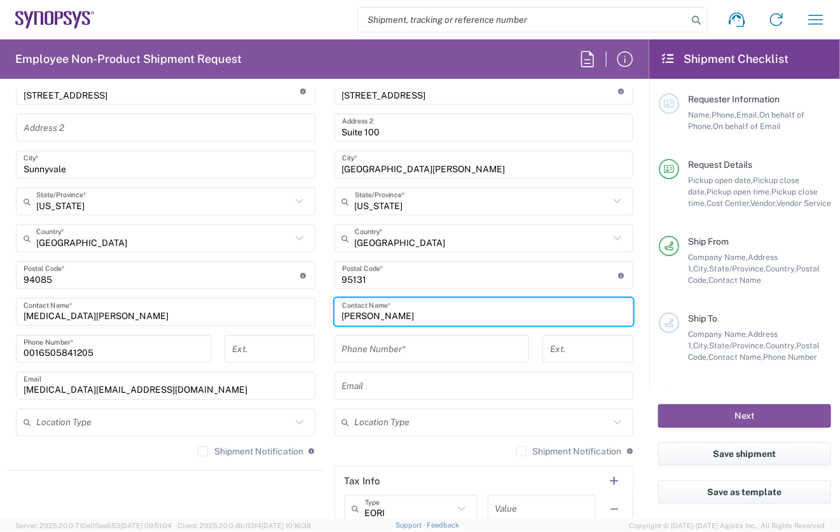
scroll to position [737, 0]
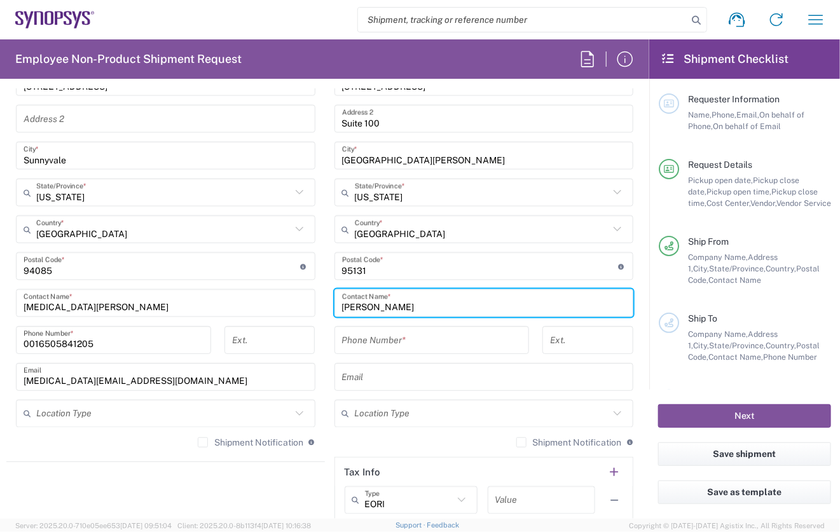
type input "[PERSON_NAME]"
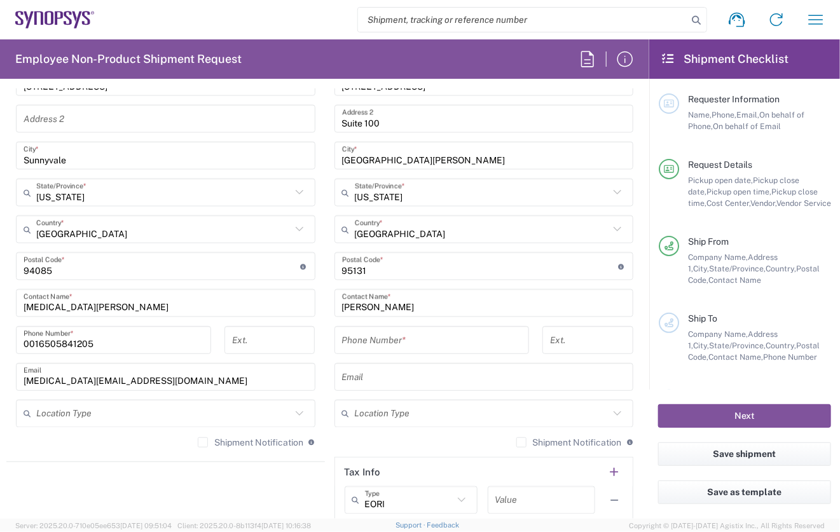
click at [362, 270] on input "undefined" at bounding box center [480, 267] width 276 height 22
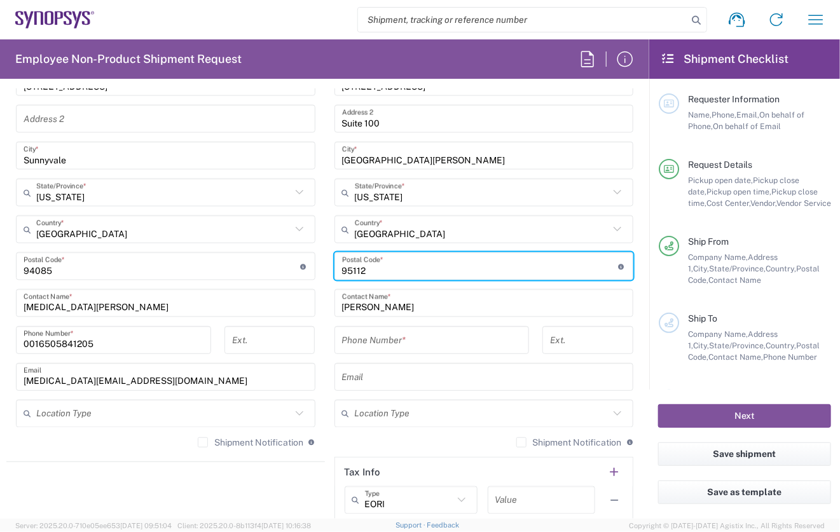
type input "95112"
click at [637, 292] on form "Requester Information [PERSON_NAME] Name * [PHONE_NUMBER] Phone * [PERSON_NAME]…" at bounding box center [324, 304] width 649 height 430
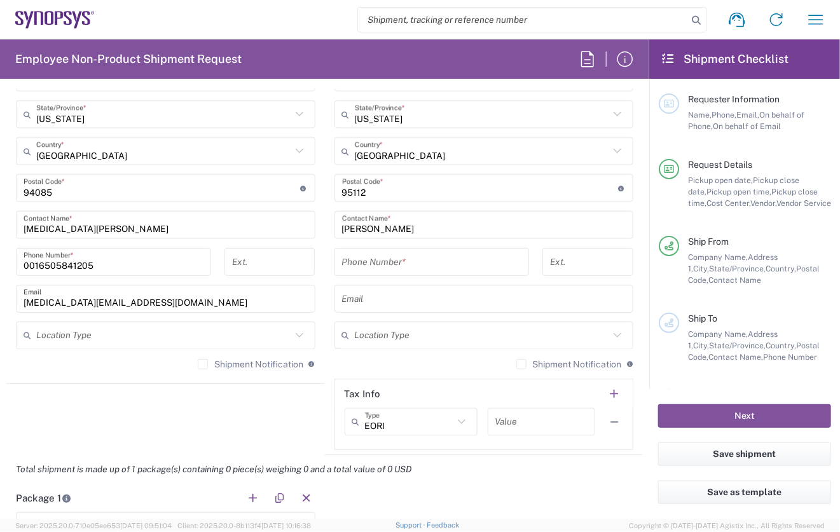
scroll to position [834, 0]
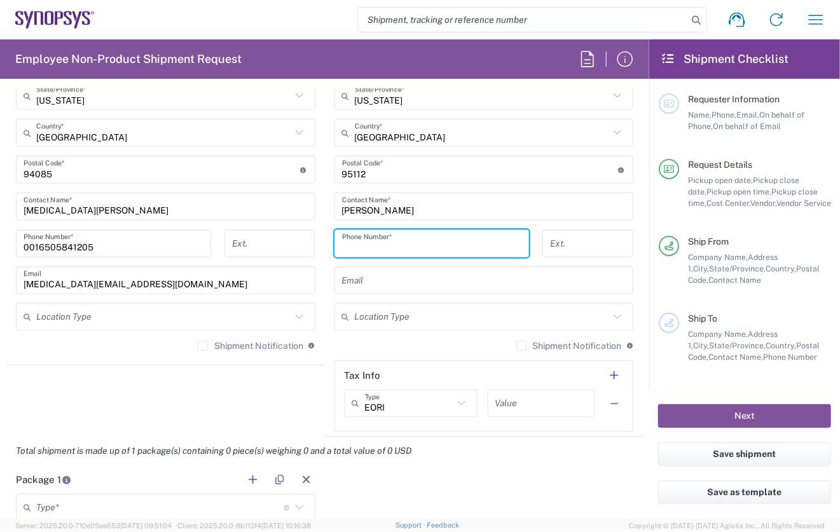
click at [372, 238] on input "tel" at bounding box center [432, 244] width 180 height 22
type input "4087277515"
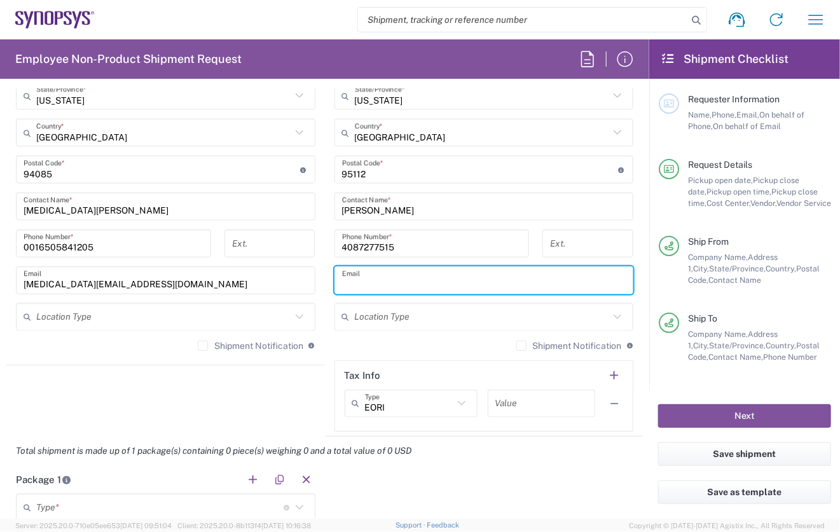
click at [376, 274] on input "text" at bounding box center [484, 280] width 284 height 22
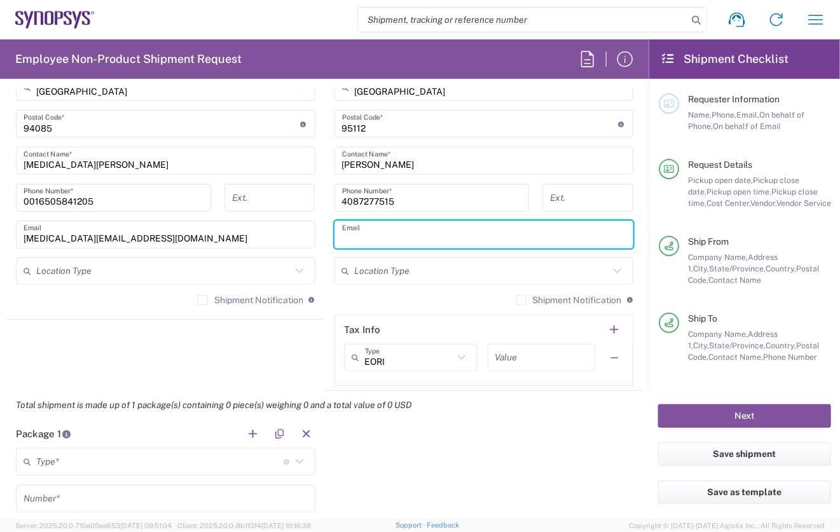
scroll to position [855, 0]
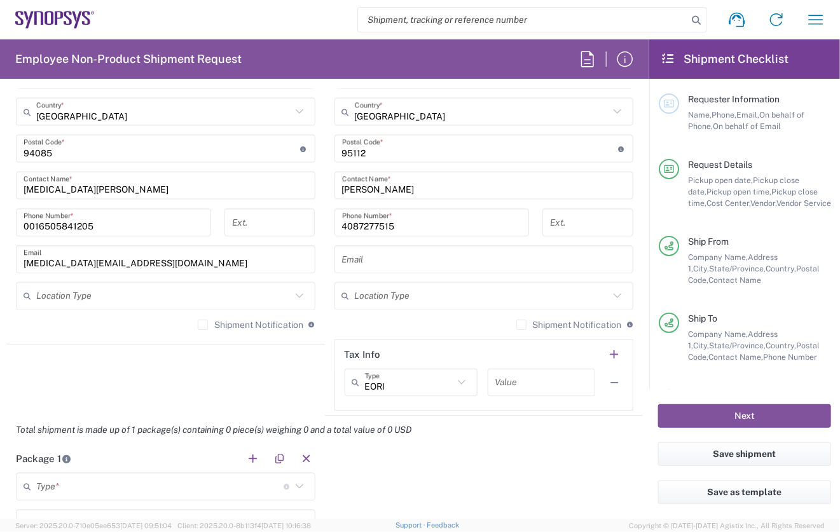
click at [396, 262] on input "text" at bounding box center [484, 260] width 284 height 22
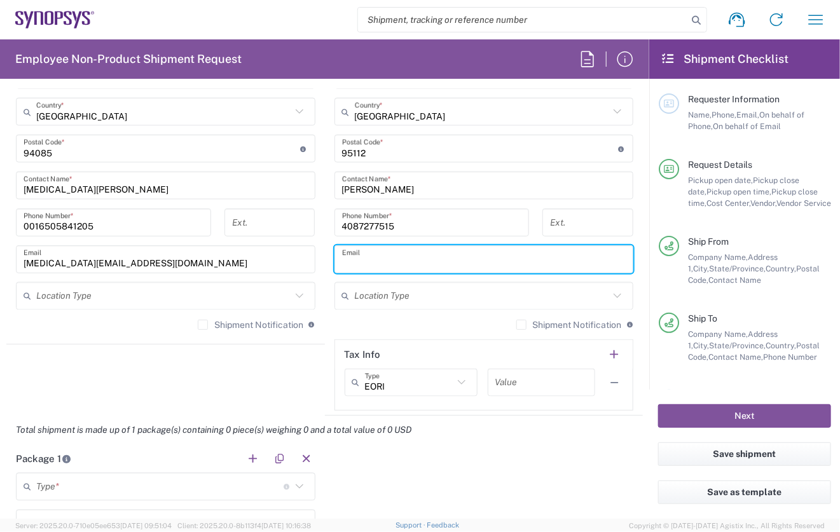
click at [395, 260] on input "text" at bounding box center [484, 260] width 284 height 22
paste input "Customer Support <[EMAIL_ADDRESS][DOMAIN_NAME]>"
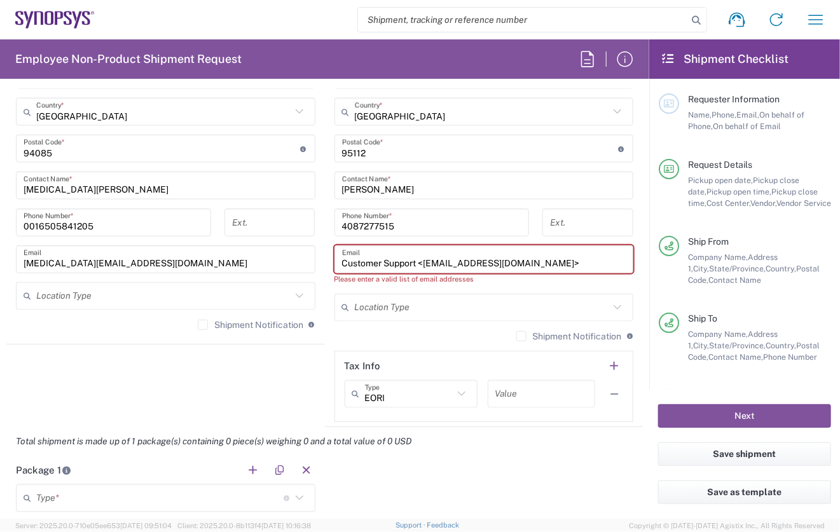
drag, startPoint x: 420, startPoint y: 259, endPoint x: 316, endPoint y: 256, distance: 104.3
click at [316, 256] on div "Ship From Headquarters USSV Location Headquarters [GEOGRAPHIC_DATA] Agrate Bria…" at bounding box center [324, 137] width 636 height 579
click at [456, 258] on input "[EMAIL_ADDRESS][DOMAIN_NAME]>" at bounding box center [484, 260] width 284 height 22
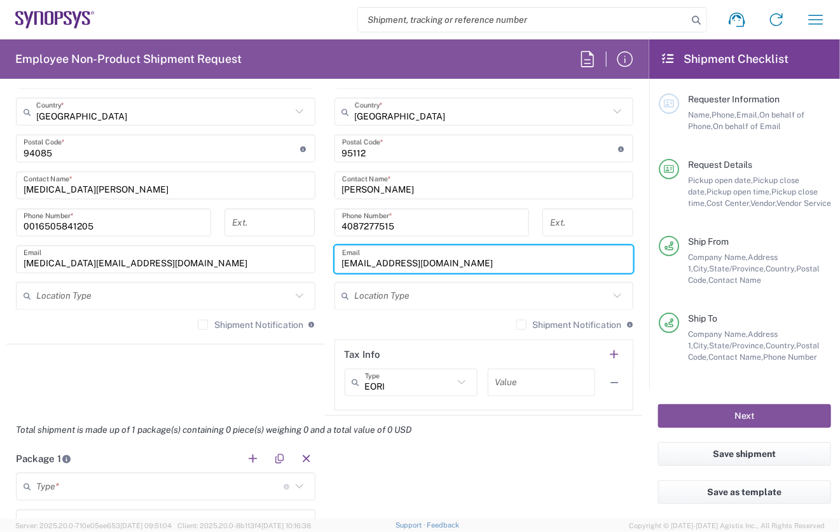
type input "[EMAIL_ADDRESS][DOMAIN_NAME]"
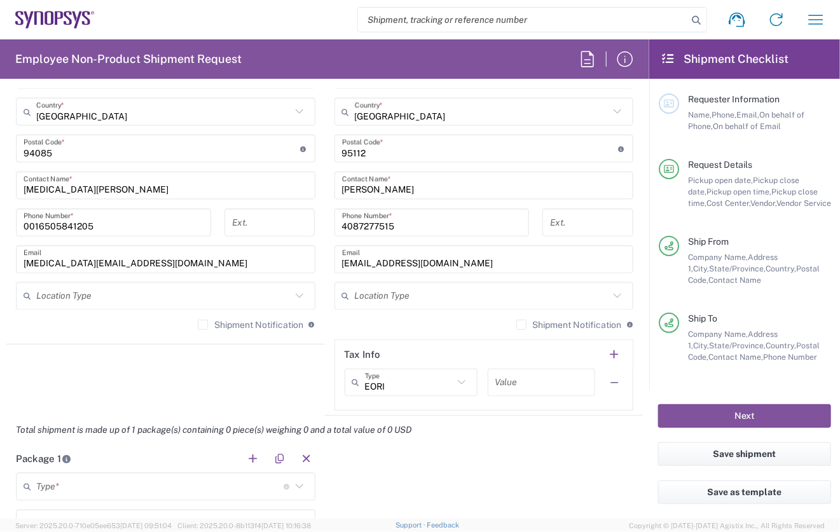
click at [303, 366] on agx-shipment-stop-widget "Ship From Headquarters USSV Location Headquarters [GEOGRAPHIC_DATA] Agrate Bria…" at bounding box center [165, 132] width 318 height 568
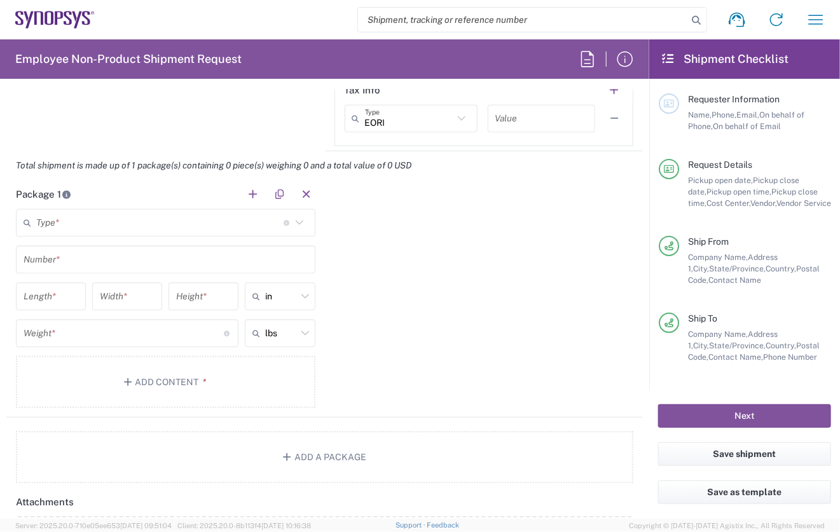
scroll to position [1122, 0]
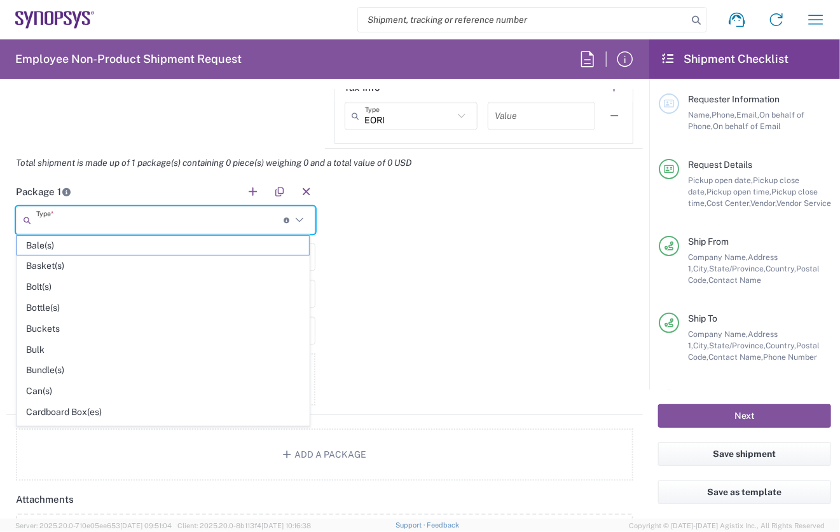
click at [143, 224] on input "text" at bounding box center [159, 220] width 247 height 22
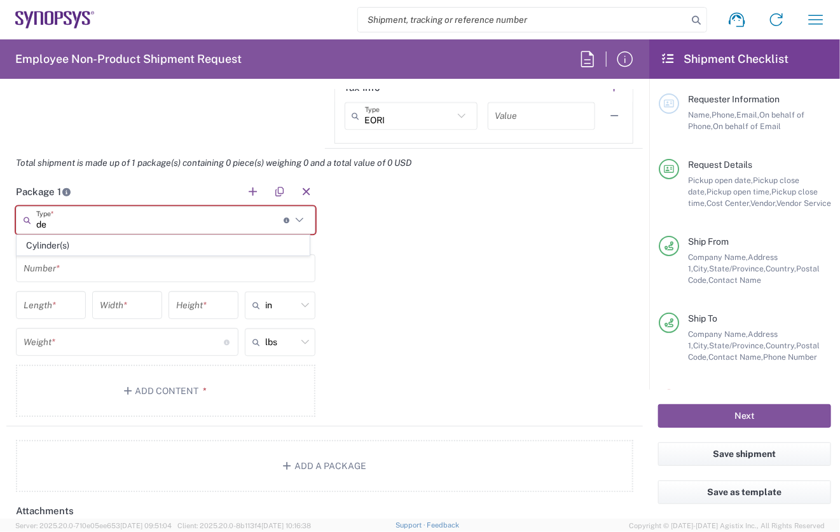
drag, startPoint x: 51, startPoint y: 222, endPoint x: 20, endPoint y: 226, distance: 30.7
click at [21, 222] on div "de Type * Material used to package goods" at bounding box center [165, 220] width 299 height 28
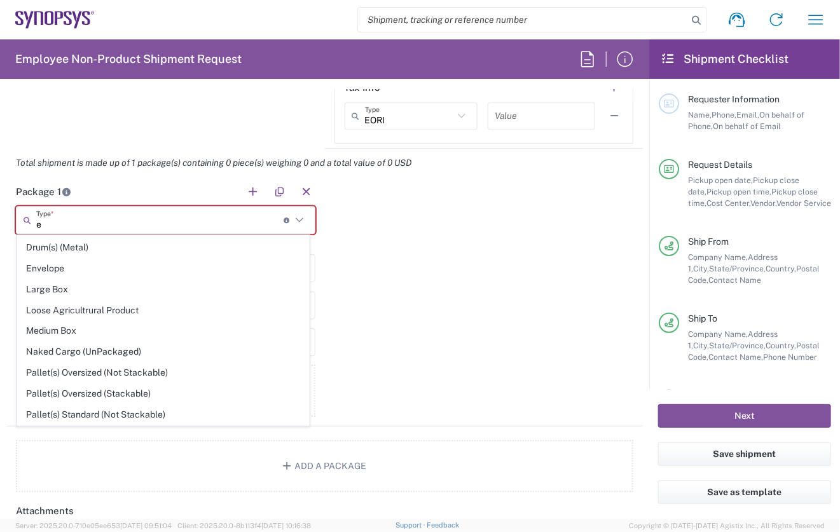
scroll to position [214, 0]
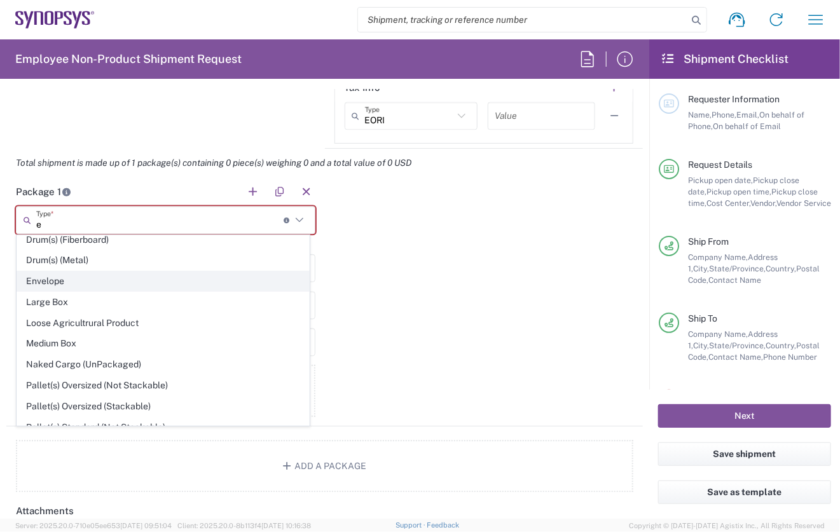
click at [30, 275] on span "Envelope" at bounding box center [163, 281] width 292 height 20
type input "Envelope"
type input "1"
type input "9.5"
type input "12.5"
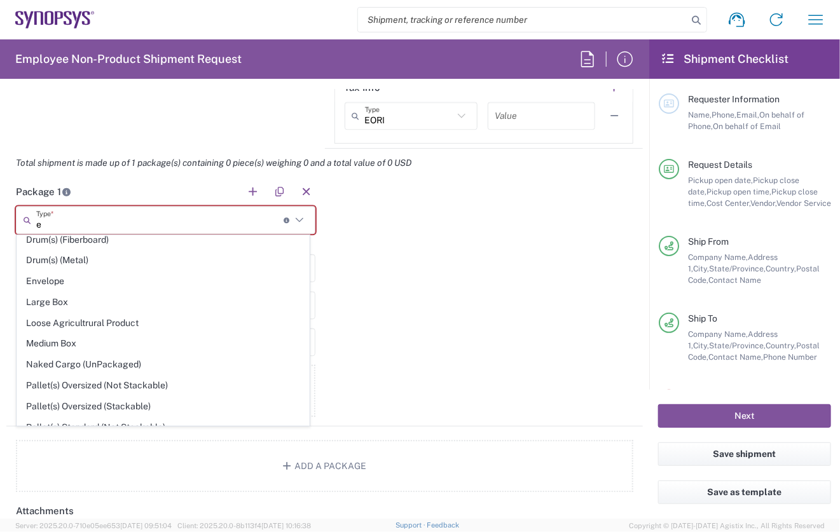
type input "0.25"
type input "1"
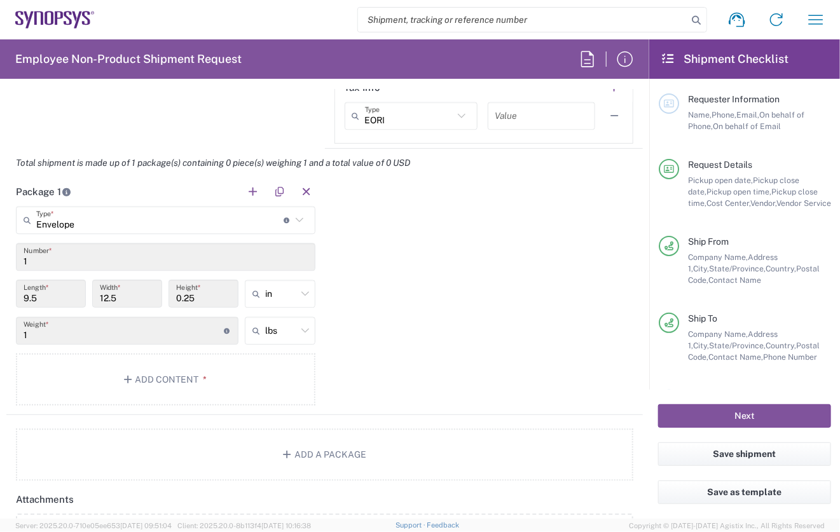
click at [414, 303] on div "Package 1 Envelope Type * Material used to package goods Bale(s) Basket(s) Bott…" at bounding box center [324, 296] width 636 height 238
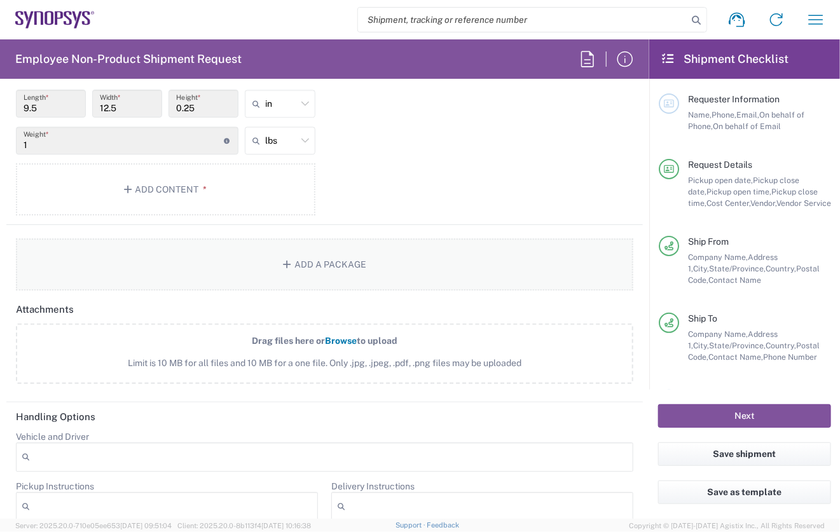
scroll to position [1249, 0]
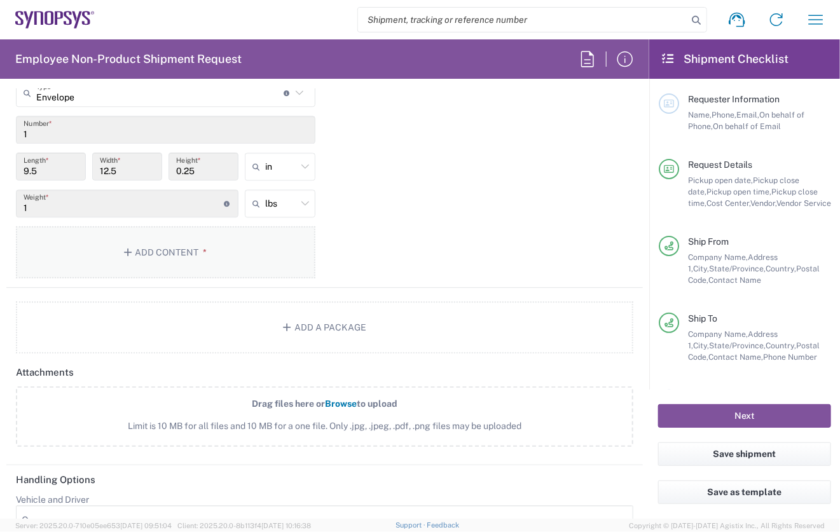
click at [132, 250] on icon "button" at bounding box center [129, 252] width 11 height 9
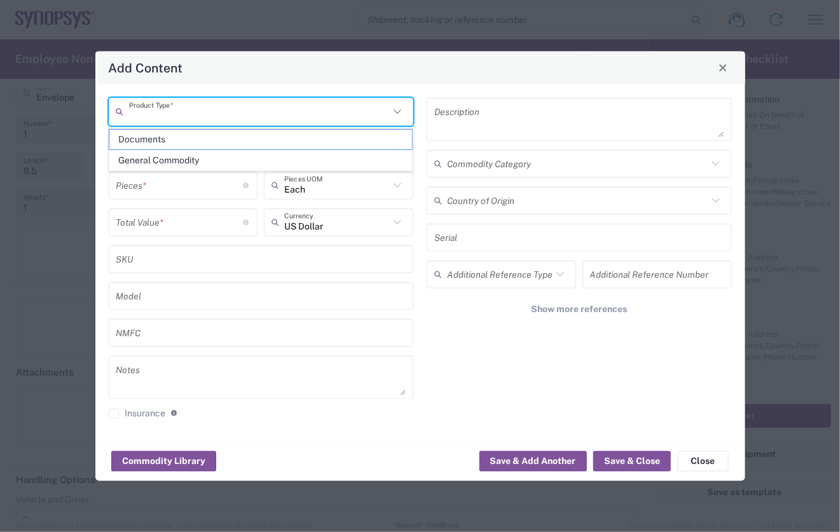
click at [278, 114] on input "text" at bounding box center [259, 111] width 261 height 22
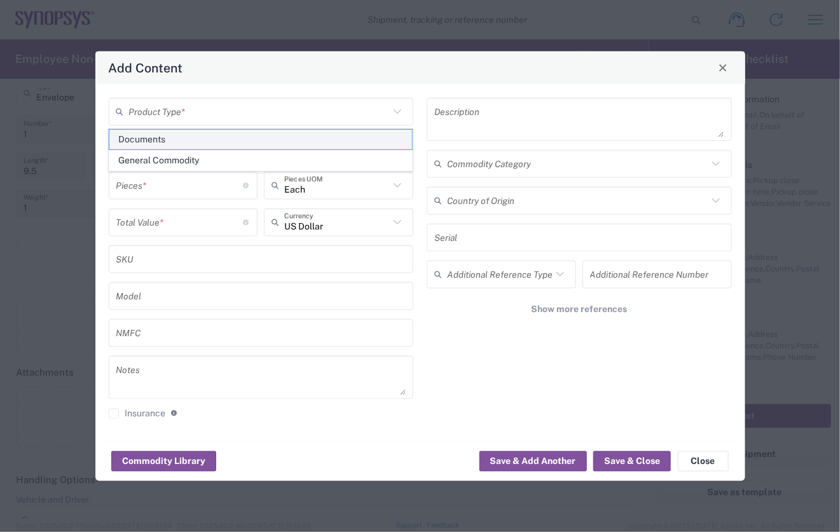
click at [163, 137] on span "Documents" at bounding box center [260, 140] width 303 height 20
type input "Documents"
type input "1"
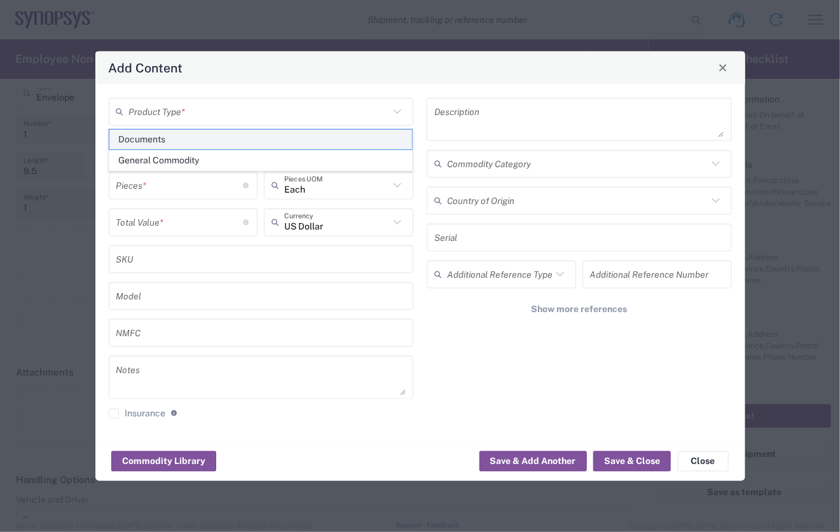
type textarea "Documents"
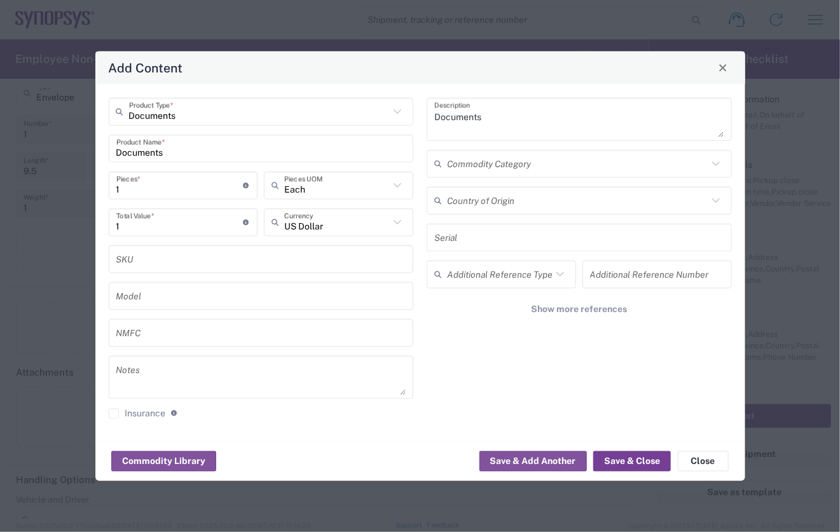
click at [634, 463] on button "Save & Close" at bounding box center [632, 461] width 78 height 20
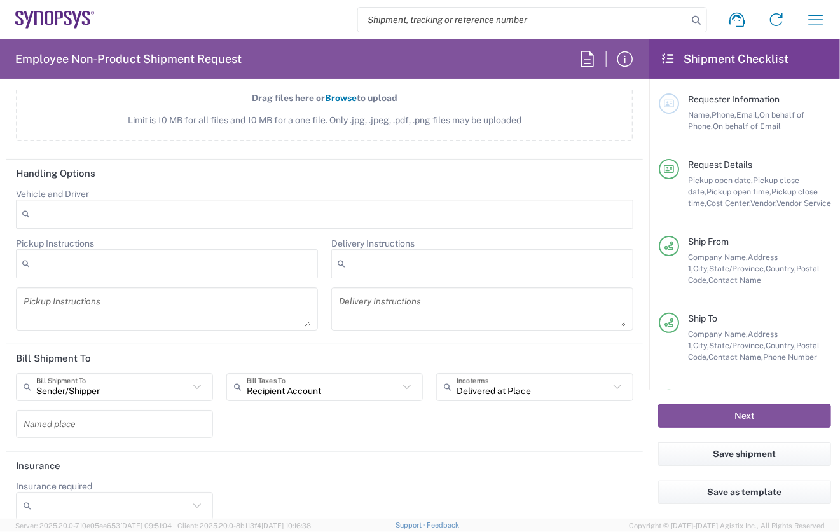
scroll to position [1638, 0]
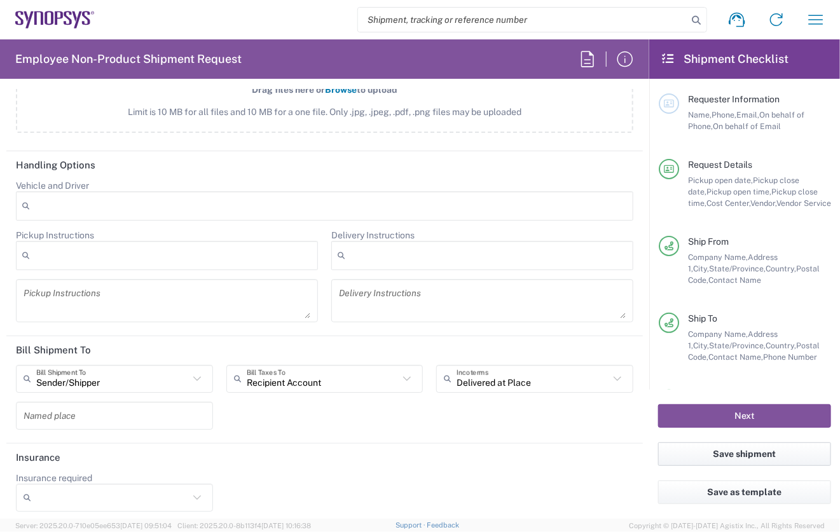
click at [739, 455] on button "Save shipment" at bounding box center [744, 454] width 173 height 24
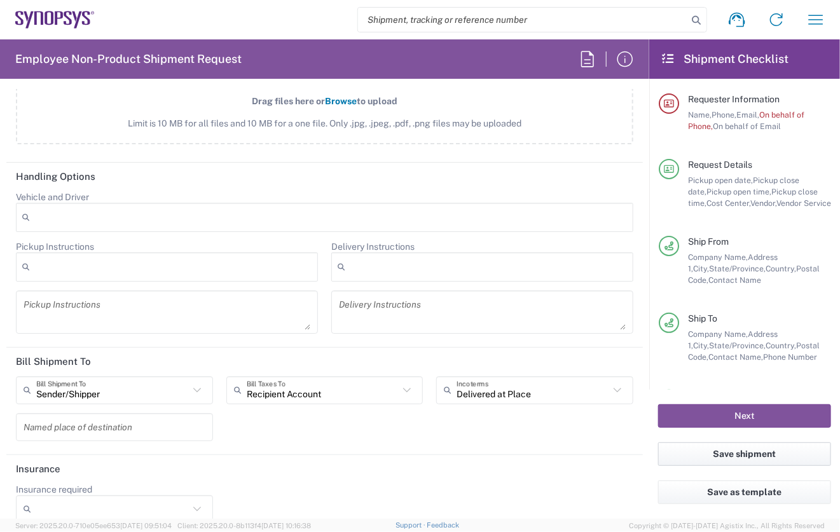
scroll to position [1649, 0]
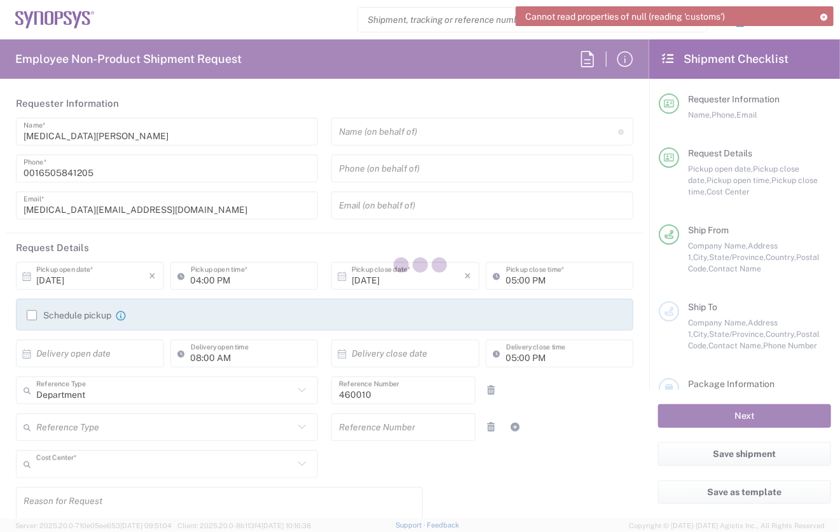
type input "US01, DG, ADM, CAE 460010"
type input "[US_STATE]"
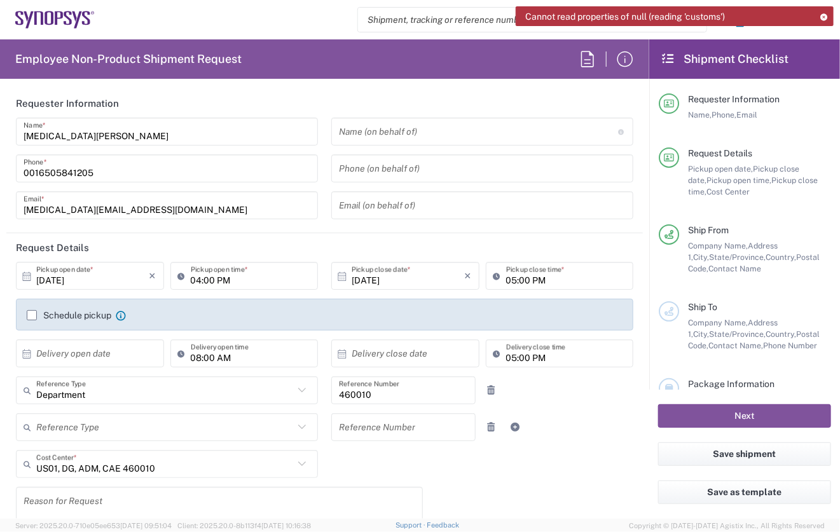
click at [821, 17] on icon at bounding box center [823, 16] width 9 height 7
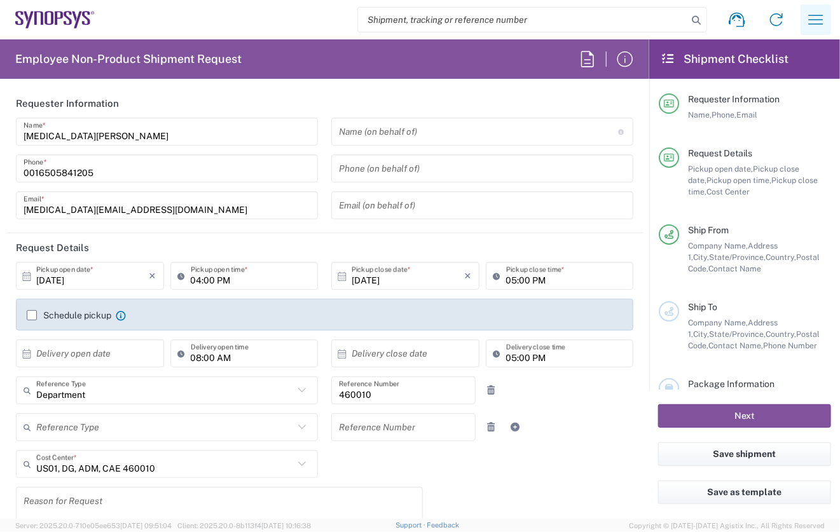
click at [812, 20] on icon "button" at bounding box center [815, 20] width 15 height 10
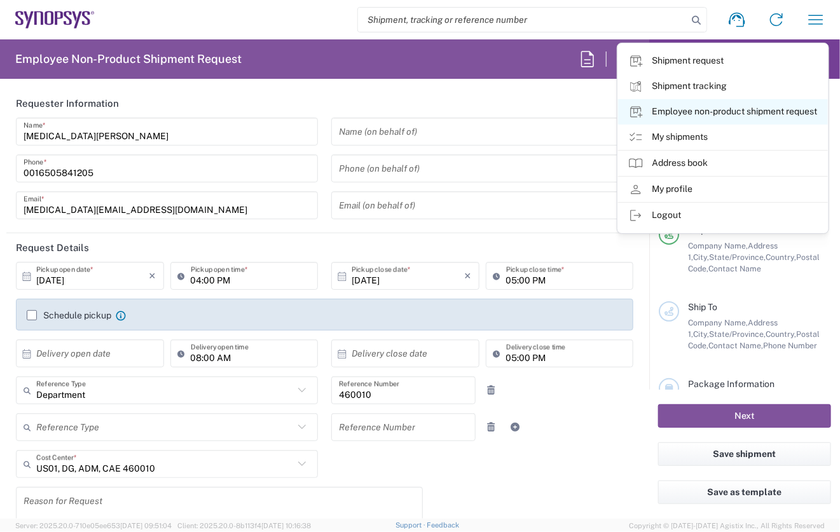
click at [685, 114] on link "Employee non-product shipment request" at bounding box center [723, 111] width 210 height 25
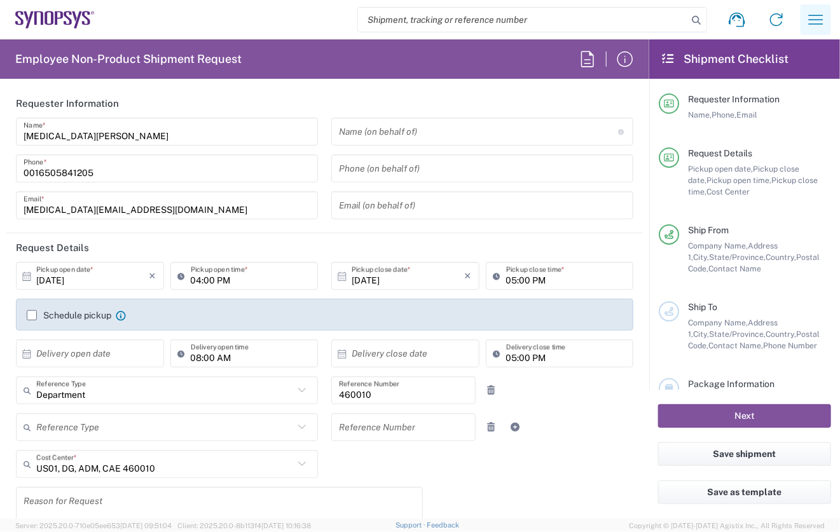
click at [814, 20] on icon "button" at bounding box center [815, 20] width 15 height 10
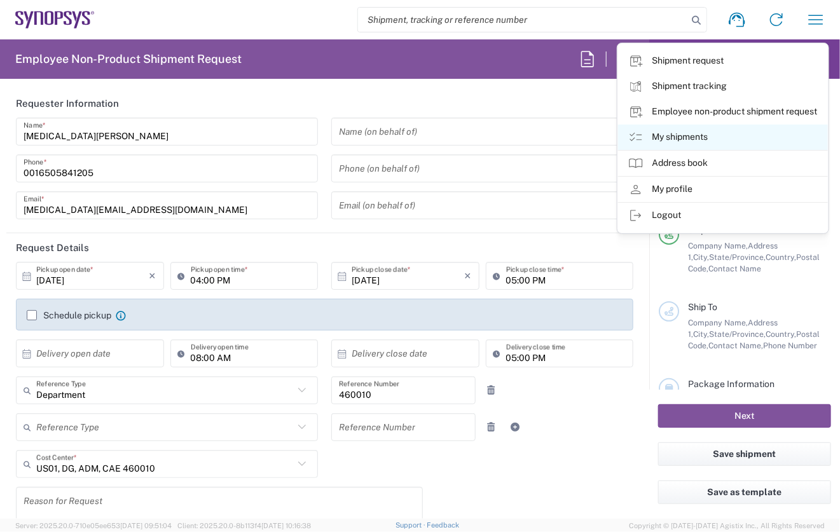
click at [661, 137] on link "My shipments" at bounding box center [723, 137] width 210 height 25
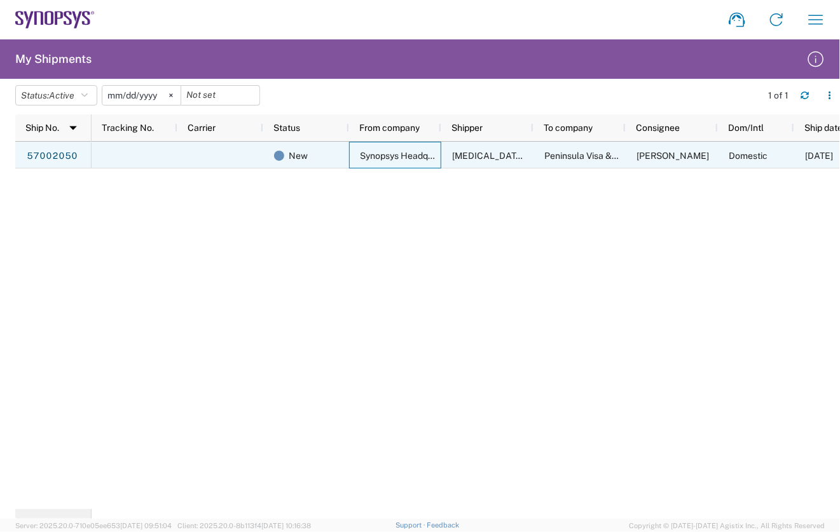
click at [378, 155] on span "Synopsys Headquarters USSV" at bounding box center [421, 156] width 123 height 10
click at [58, 157] on link "57002050" at bounding box center [52, 156] width 52 height 20
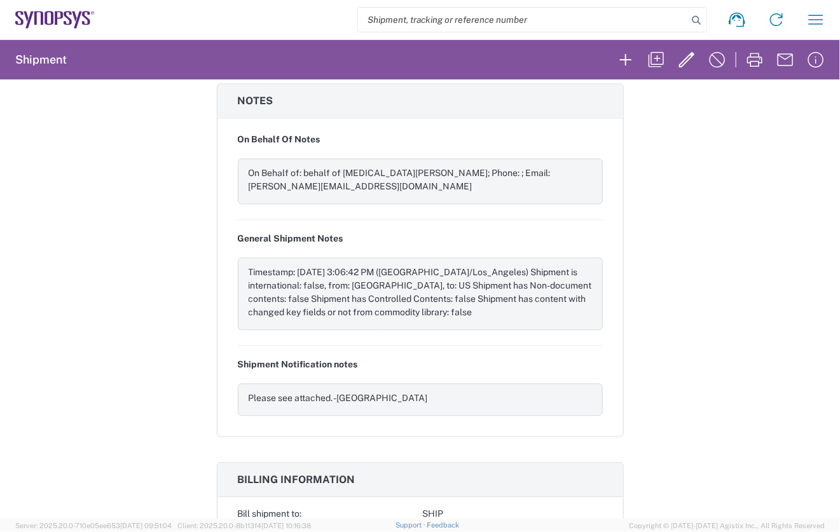
scroll to position [1073, 0]
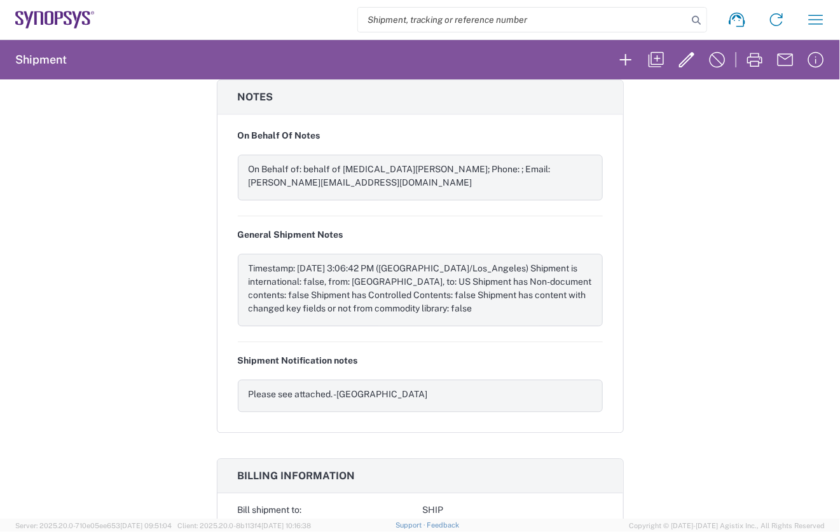
click at [676, 313] on div "Shipment 57002050 Google Maps Request details Pickup time: [DATE] 16:07:00 - 17…" at bounding box center [420, 298] width 840 height 439
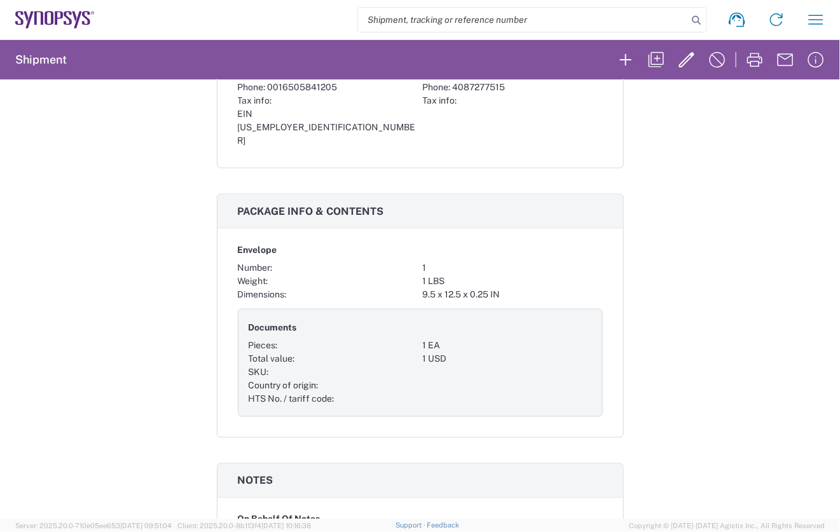
scroll to position [0, 0]
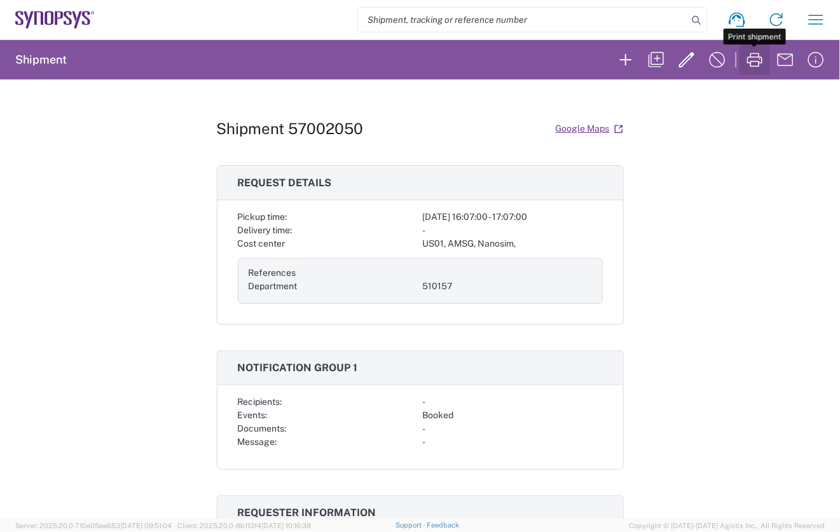
click at [749, 62] on icon "button" at bounding box center [754, 60] width 15 height 14
